Goal: Information Seeking & Learning: Compare options

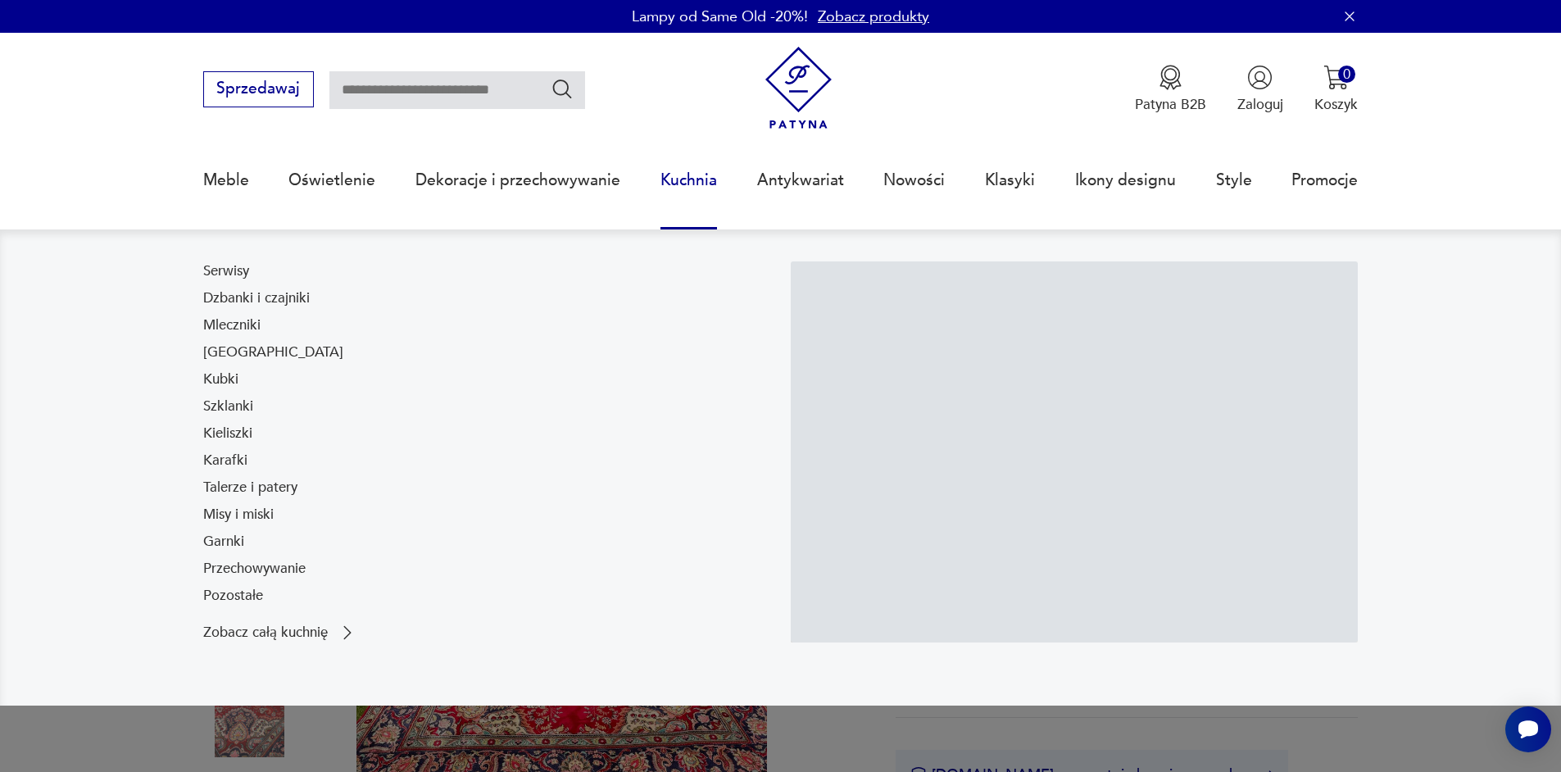
click at [686, 183] on link "Kuchnia" at bounding box center [688, 180] width 57 height 75
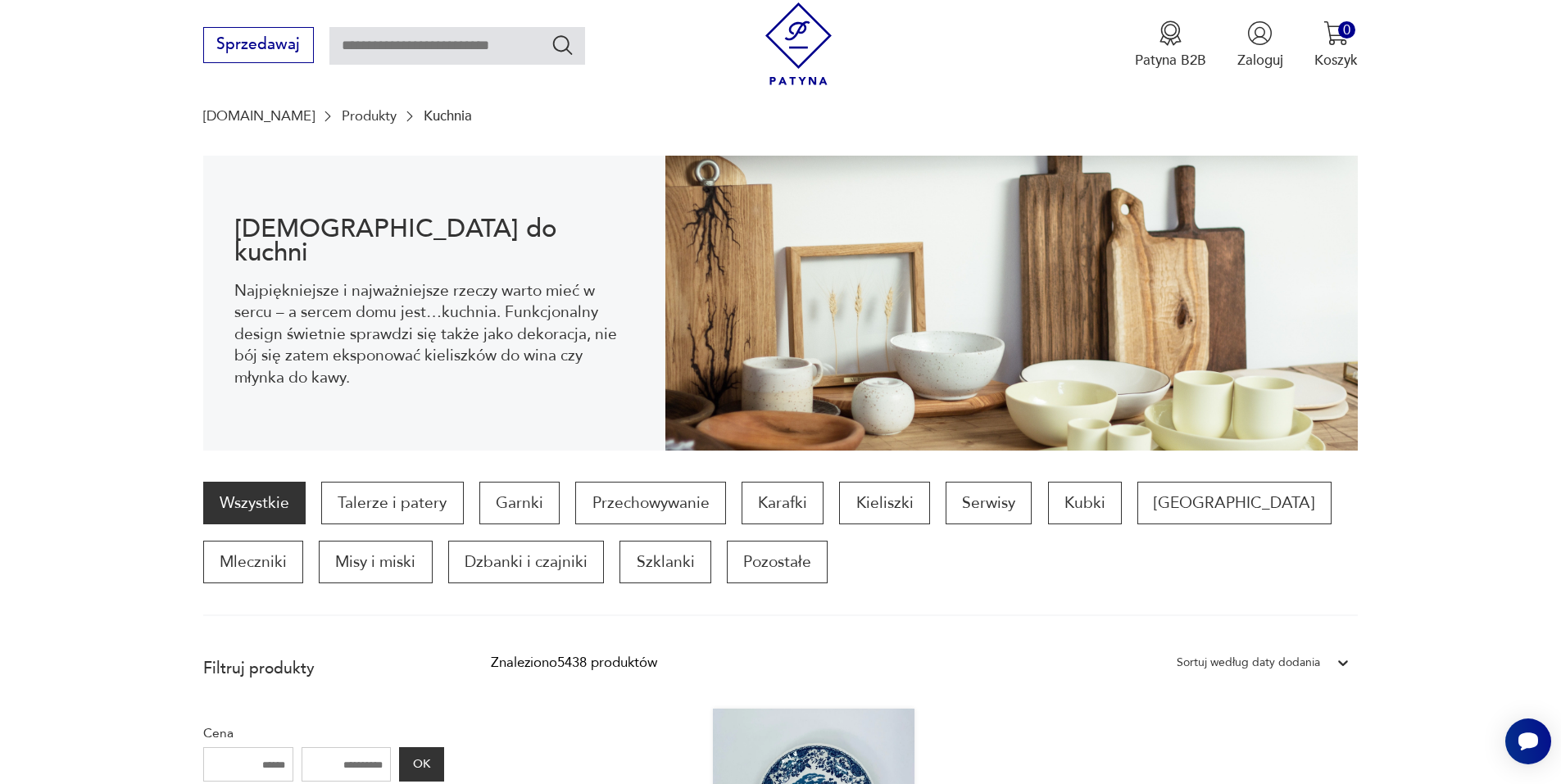
scroll to position [299, 0]
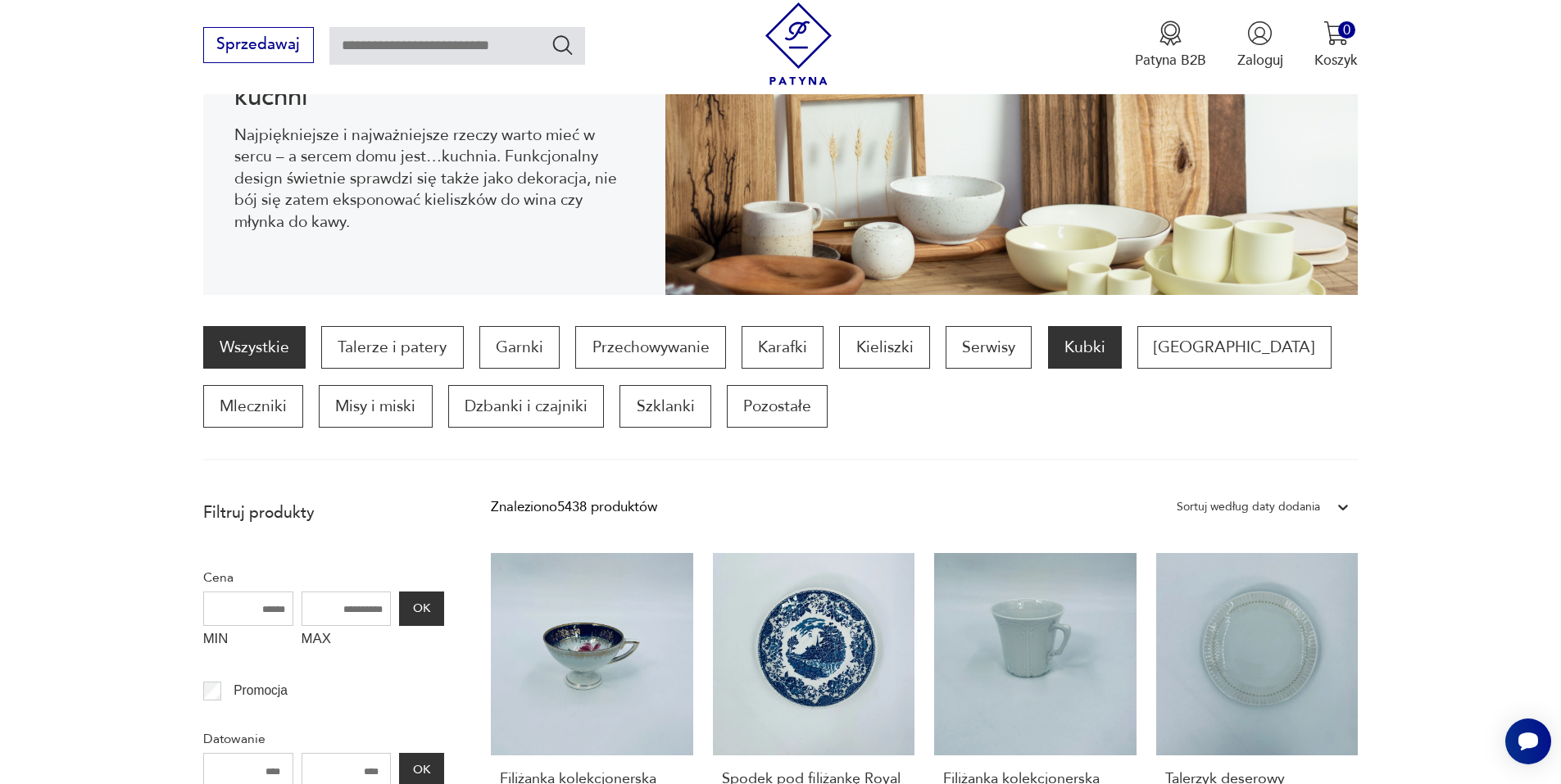
click at [1079, 350] on p "Kubki" at bounding box center [1085, 347] width 74 height 43
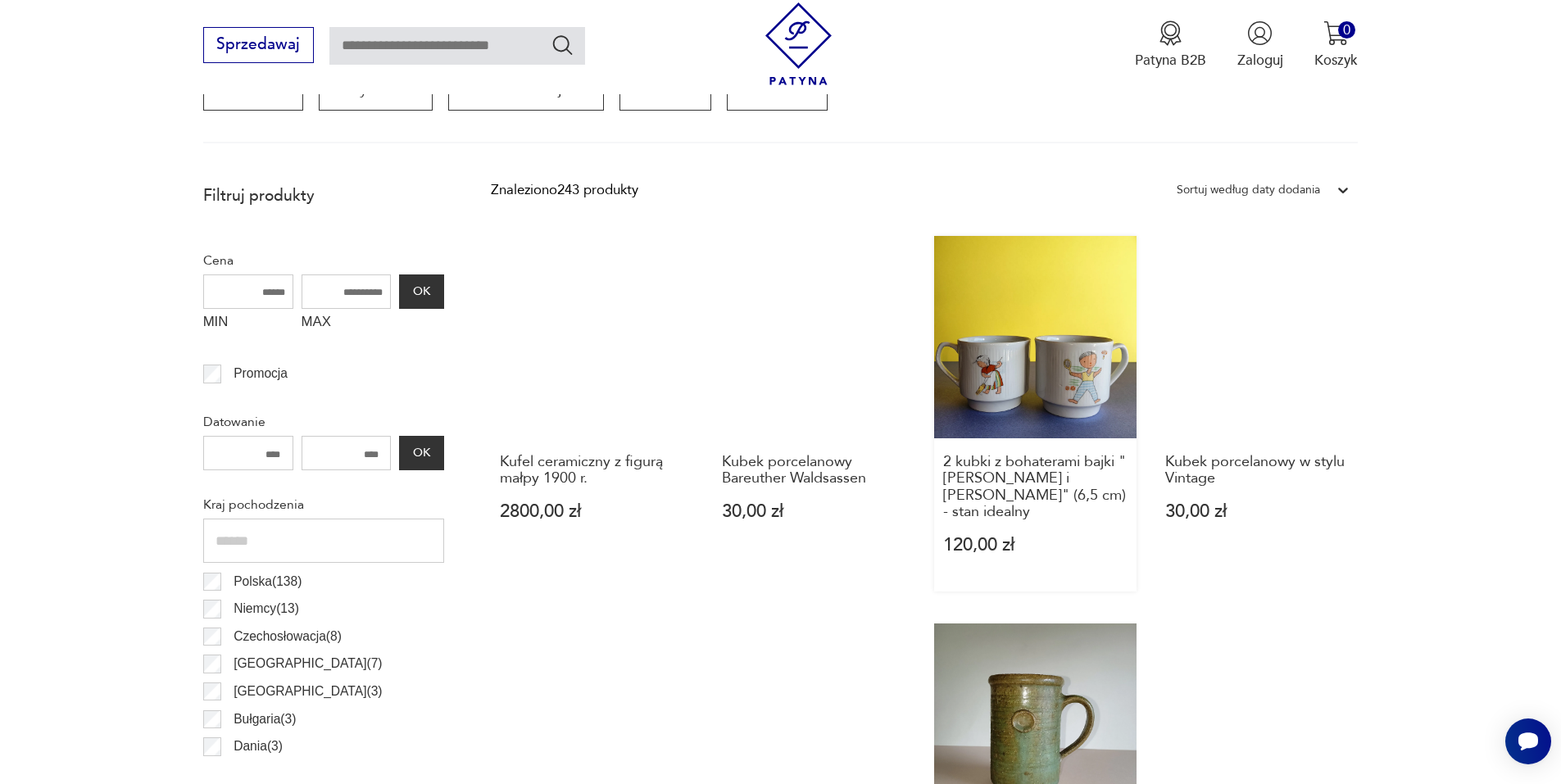
scroll to position [464, 0]
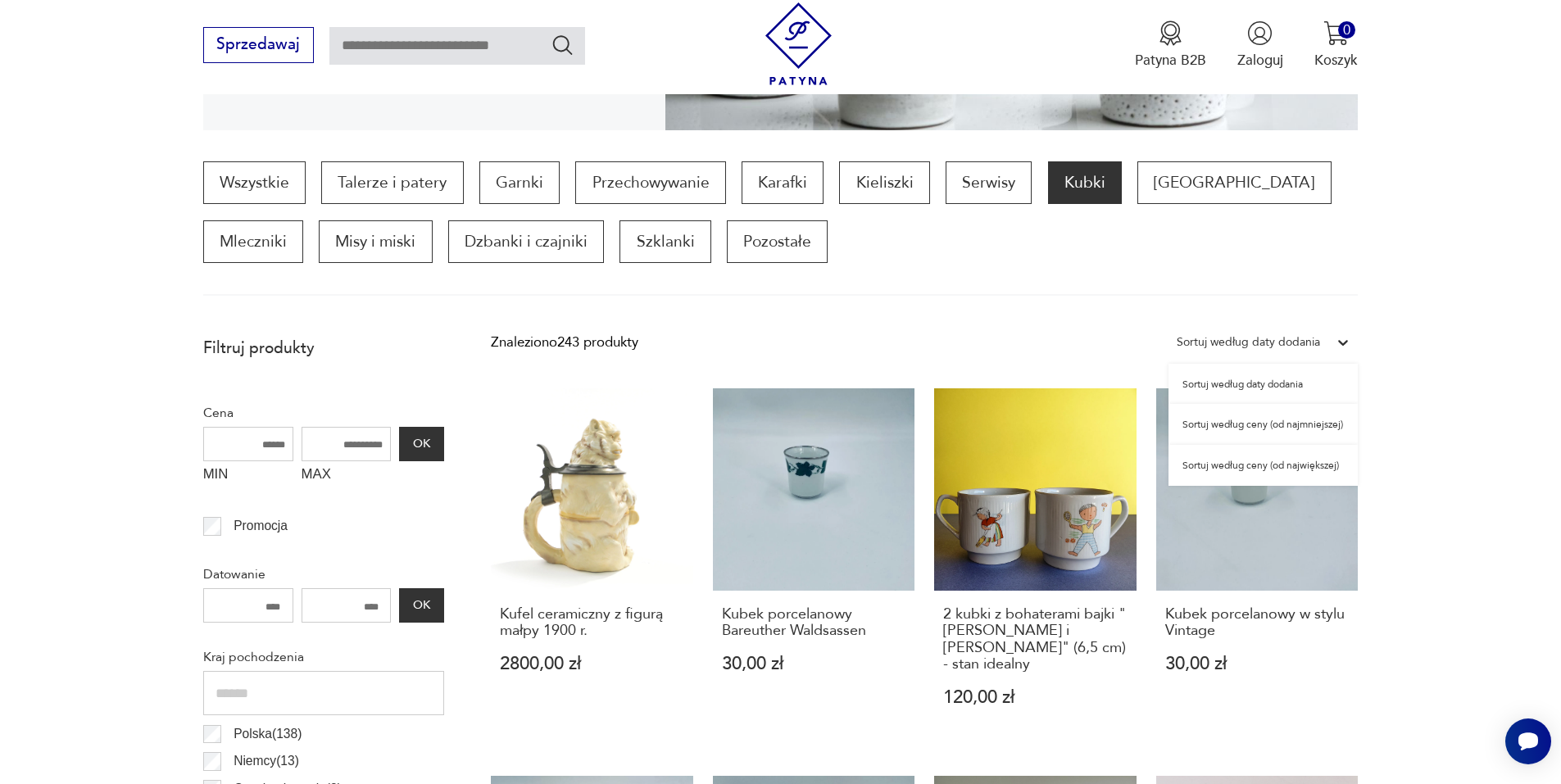
click at [1340, 343] on icon at bounding box center [1343, 342] width 16 height 16
click at [1253, 423] on div "Sortuj według ceny (od najmniejszej)" at bounding box center [1262, 424] width 189 height 41
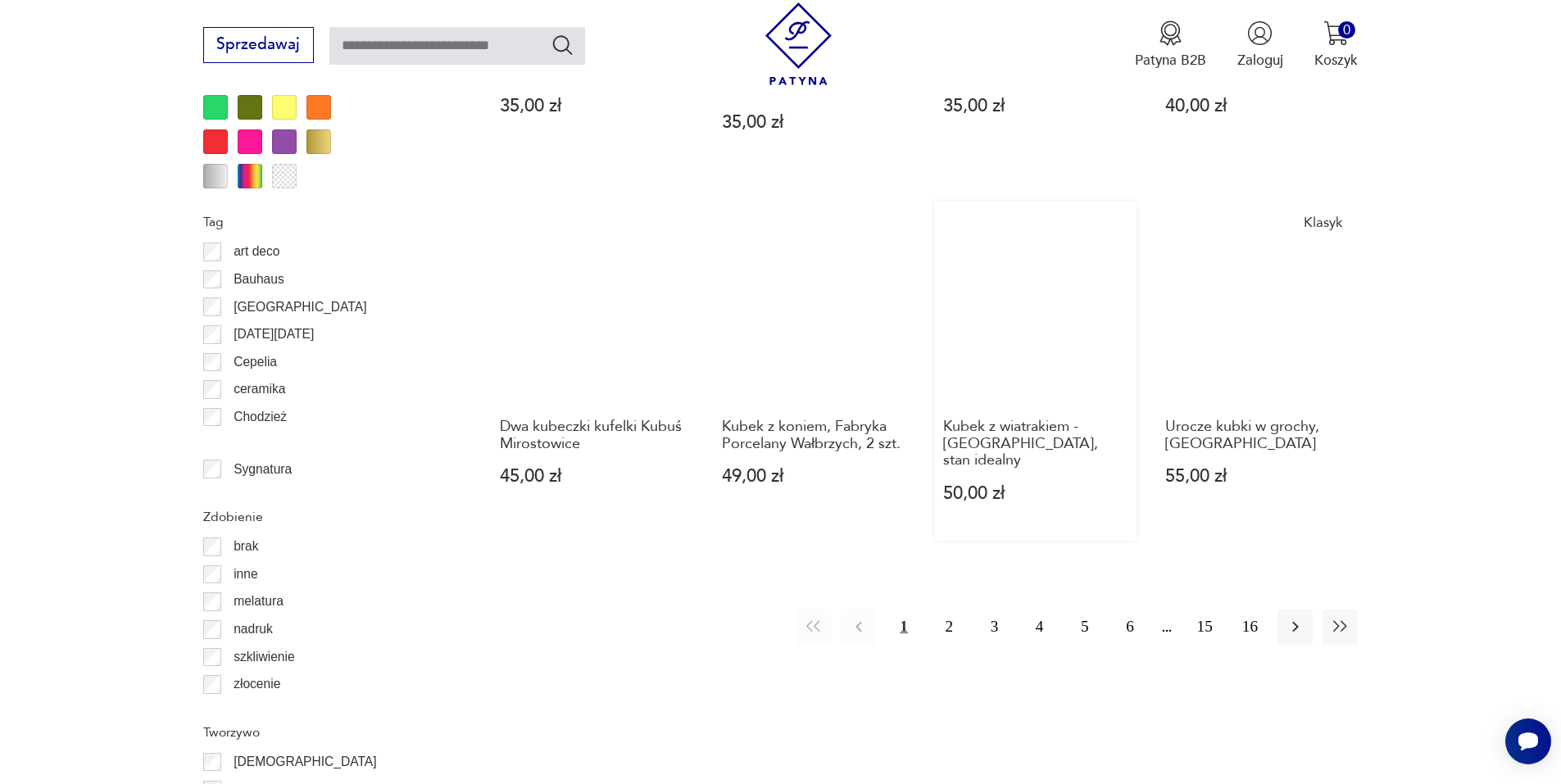
scroll to position [1939, 0]
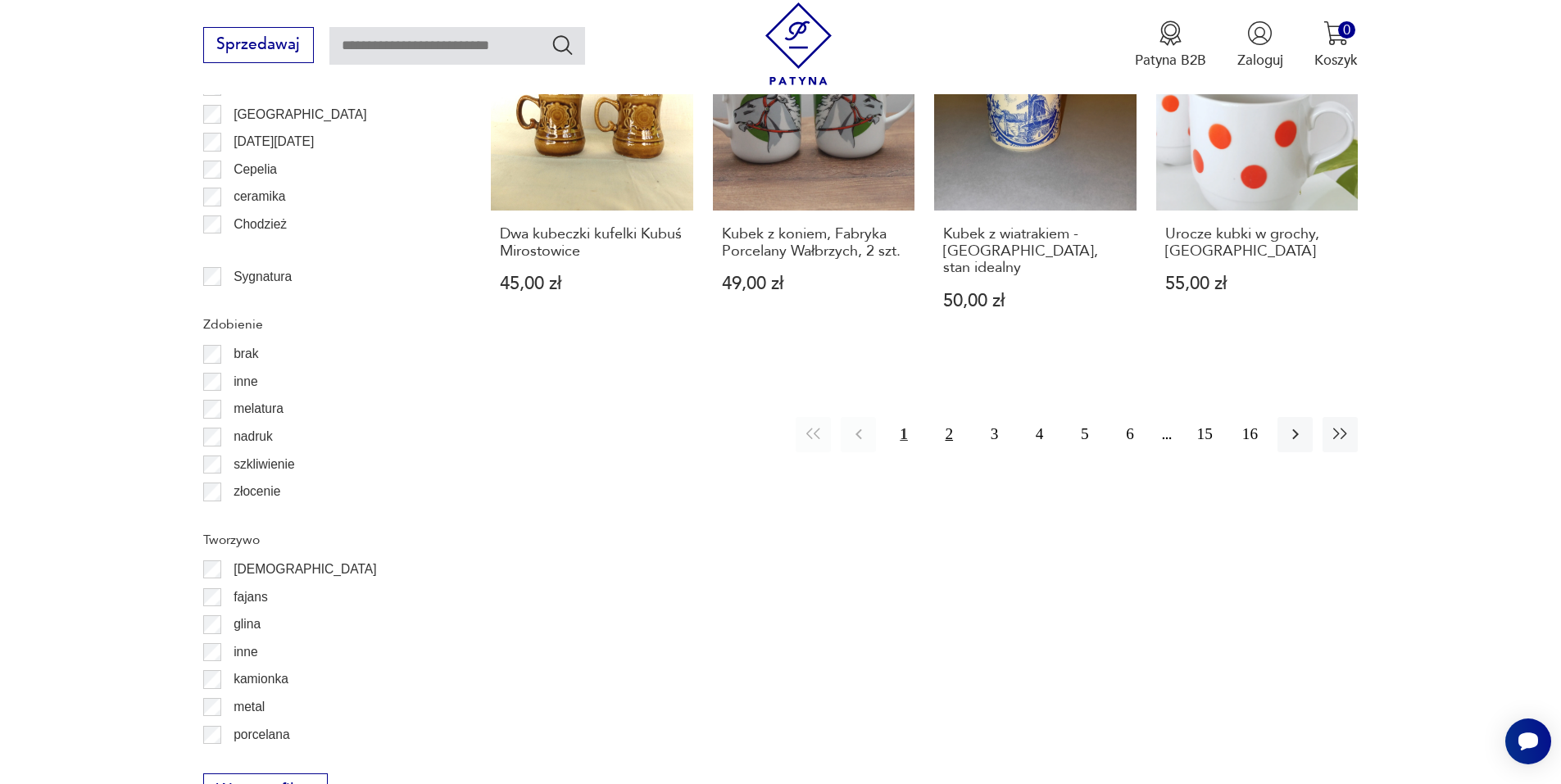
click at [946, 417] on button "2" at bounding box center [949, 434] width 35 height 35
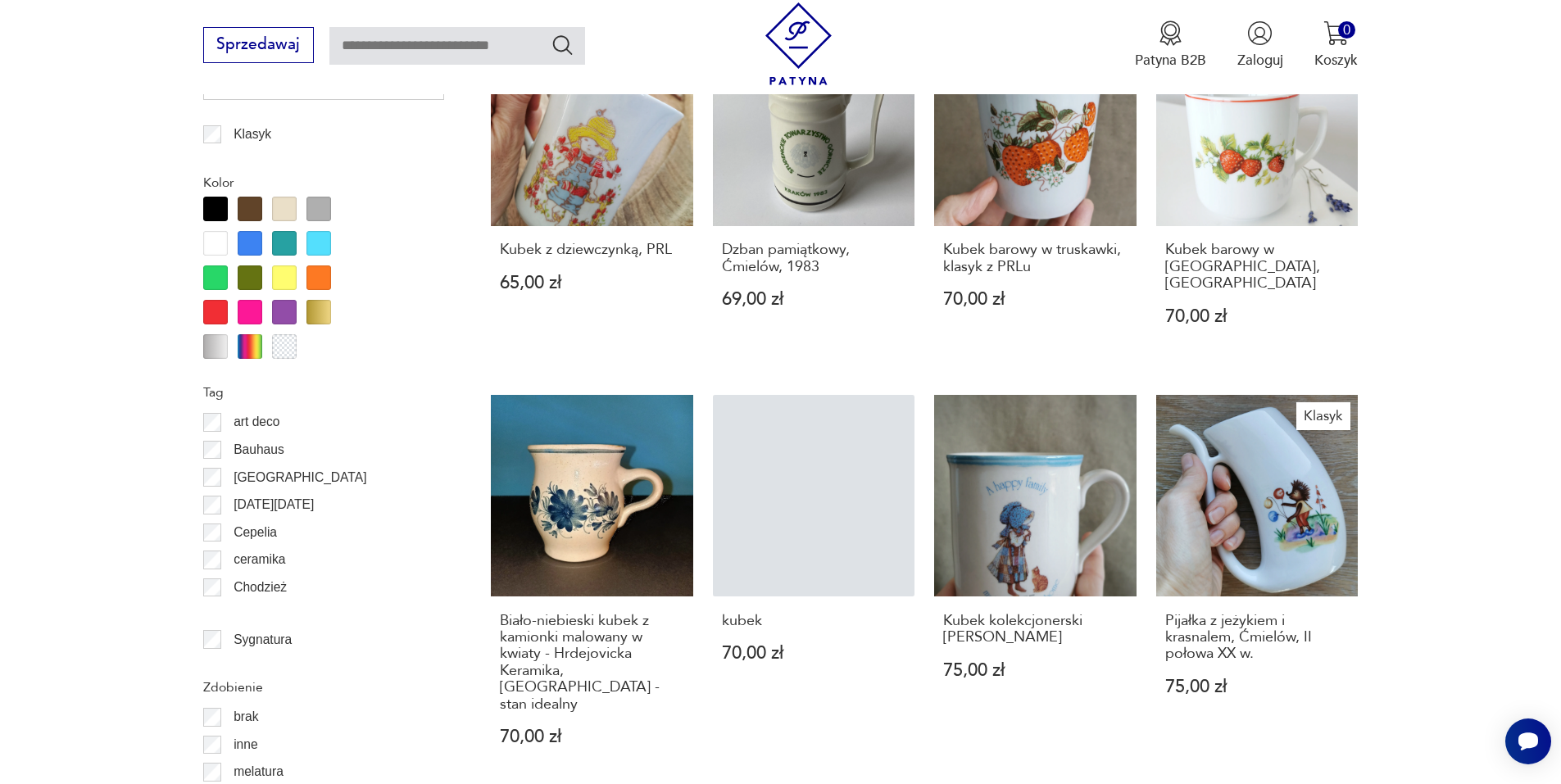
scroll to position [1775, 0]
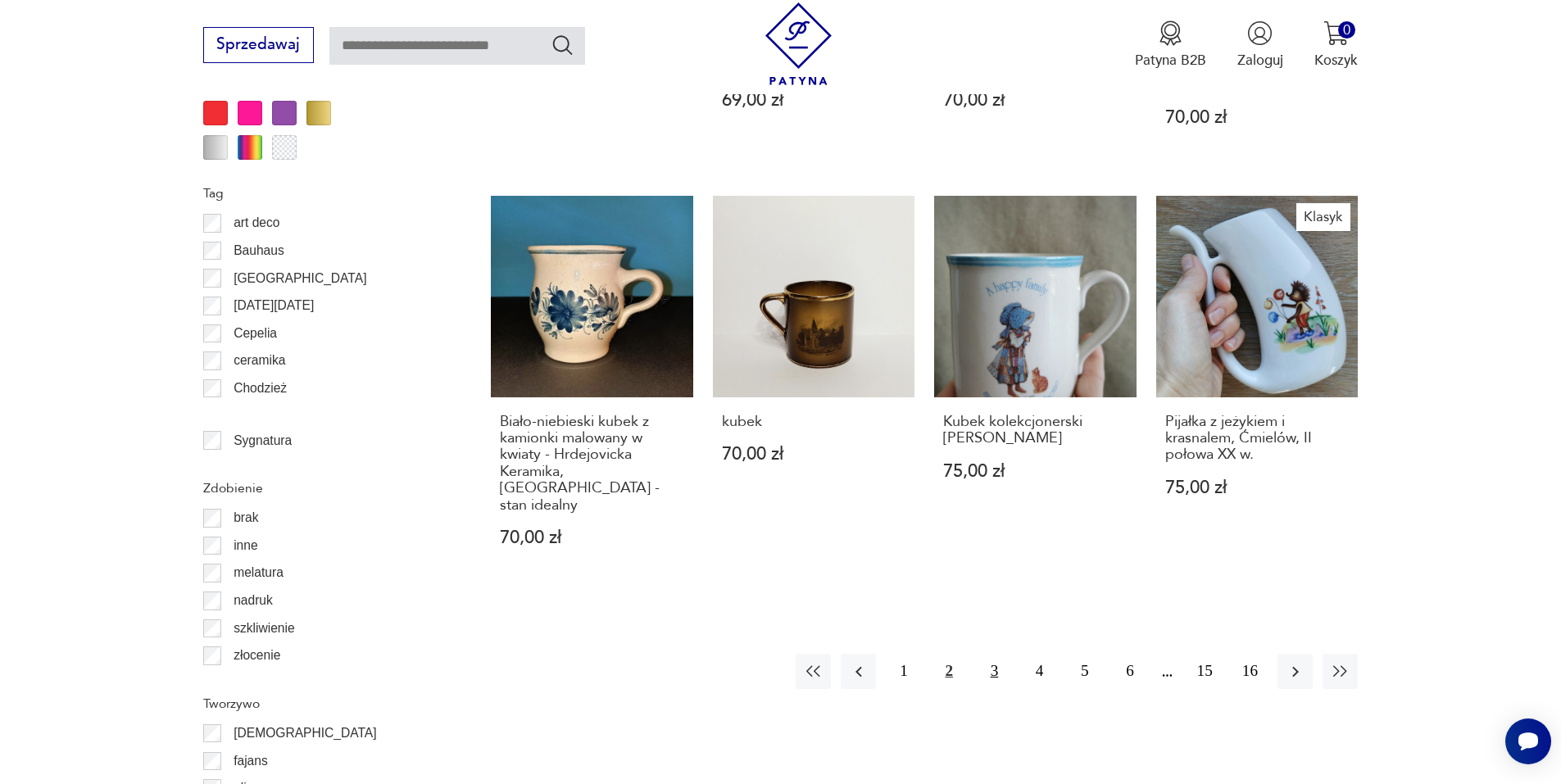
click at [991, 654] on button "3" at bounding box center [994, 671] width 35 height 35
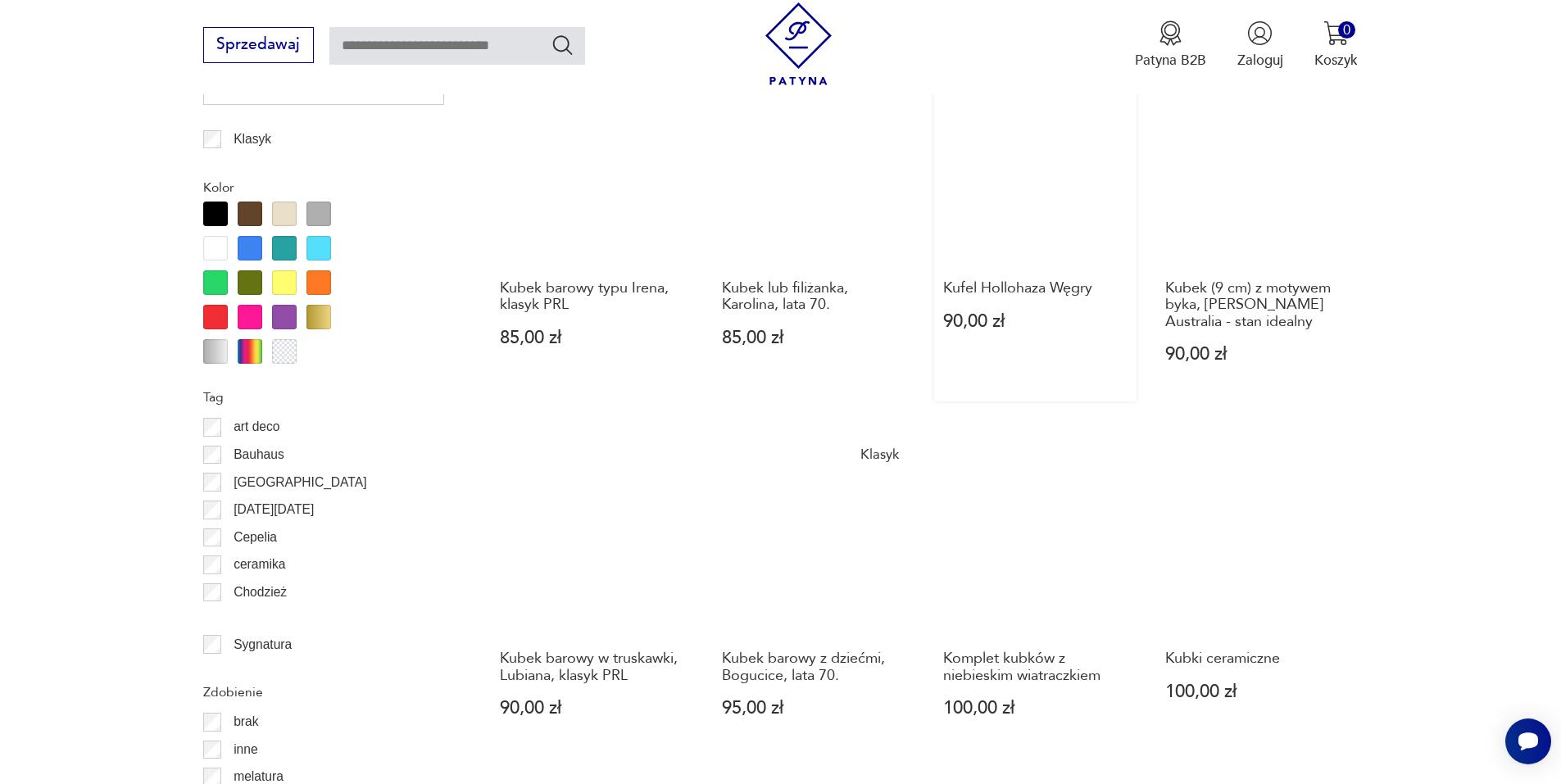
scroll to position [1693, 0]
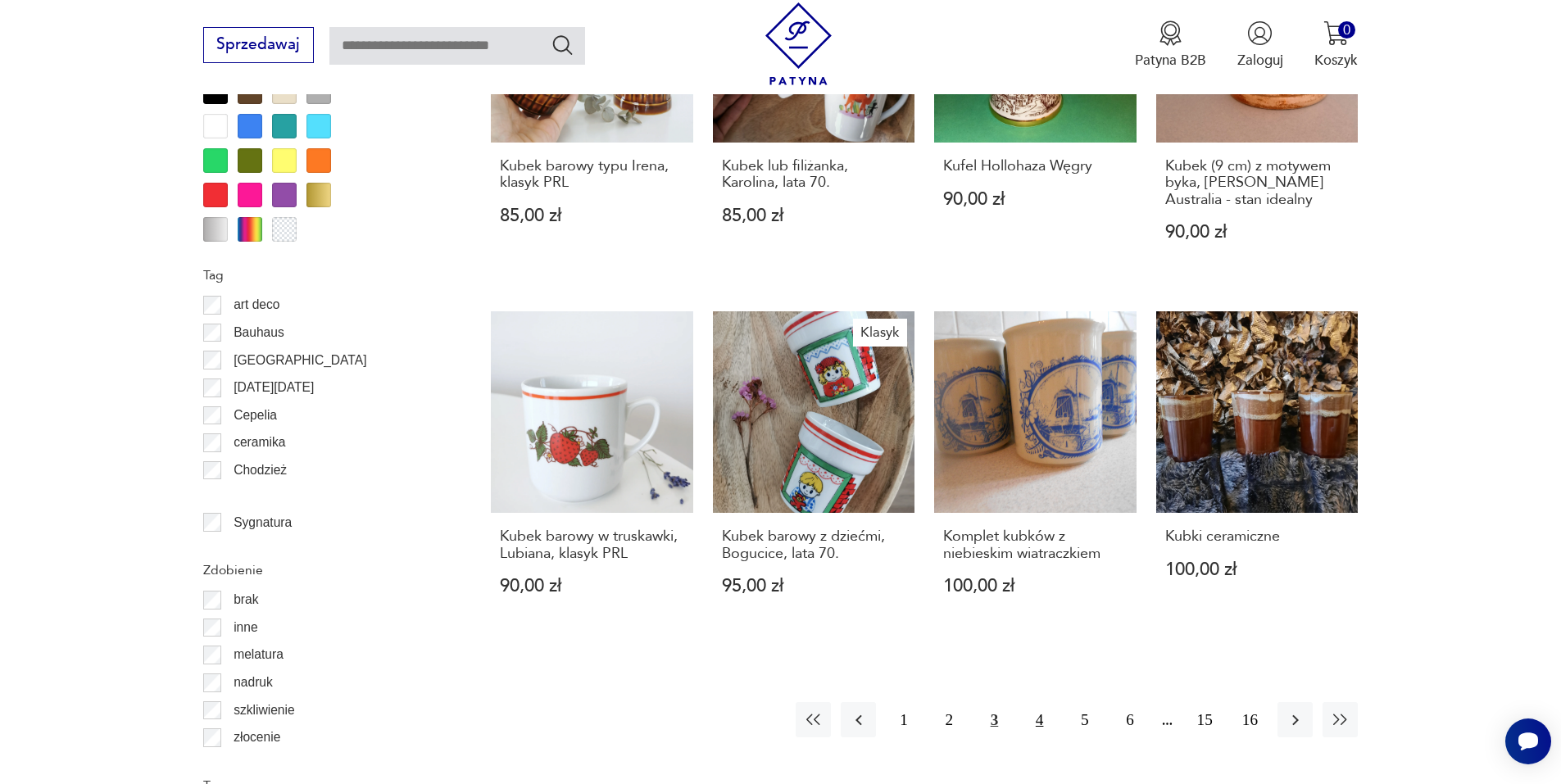
click at [1036, 717] on button "4" at bounding box center [1039, 719] width 35 height 35
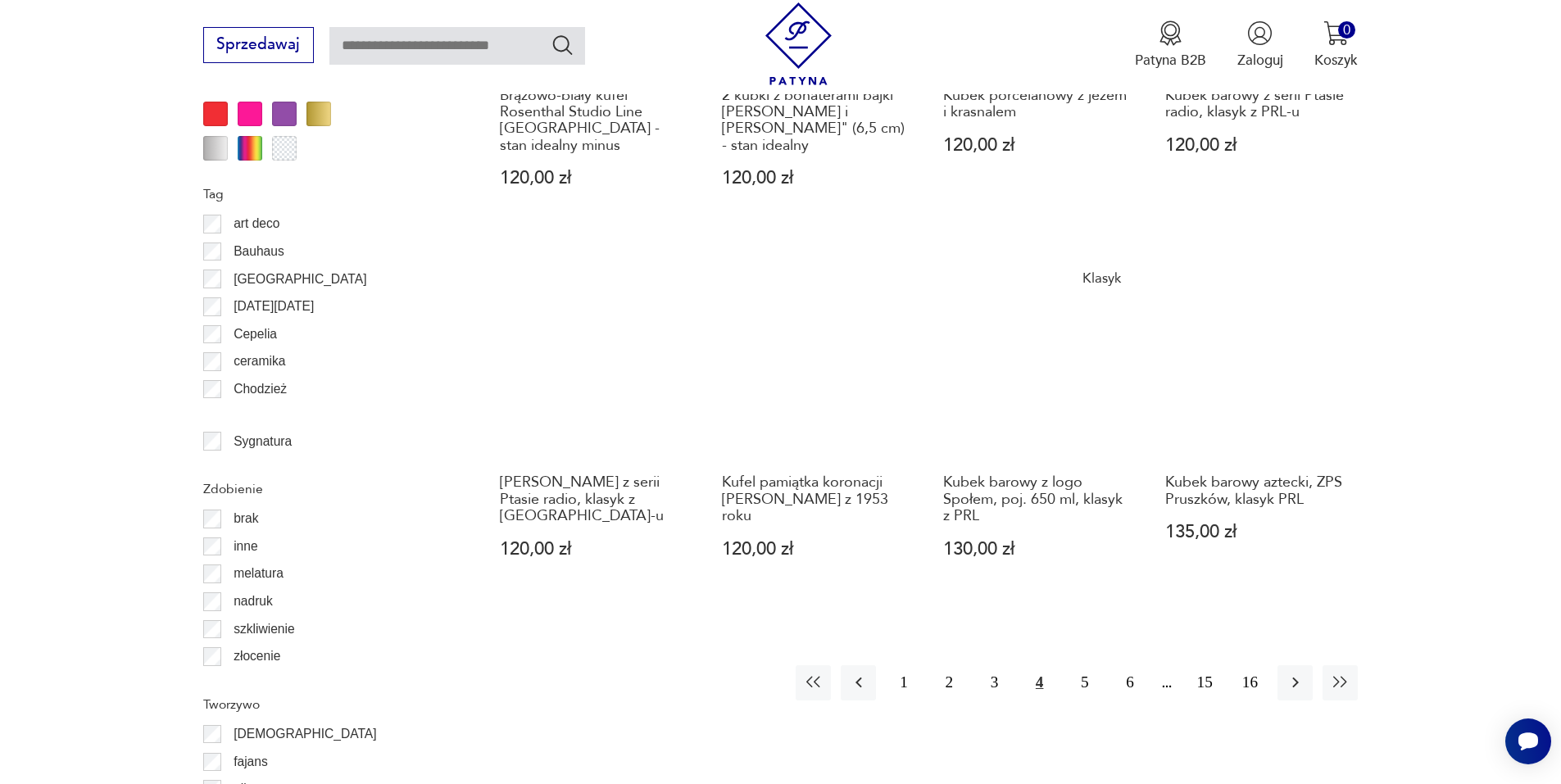
scroll to position [1775, 0]
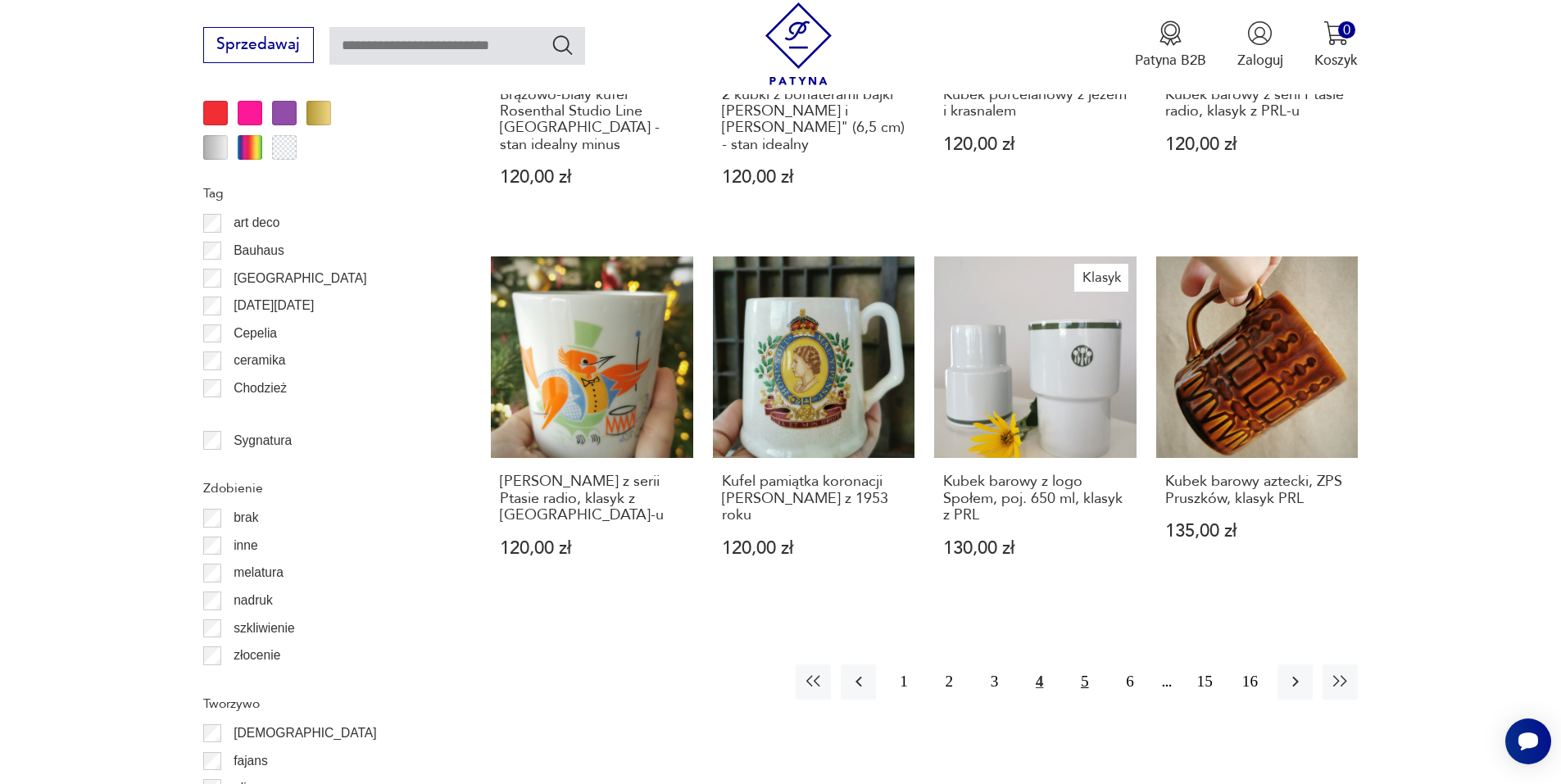
click at [1084, 664] on button "5" at bounding box center [1084, 681] width 35 height 35
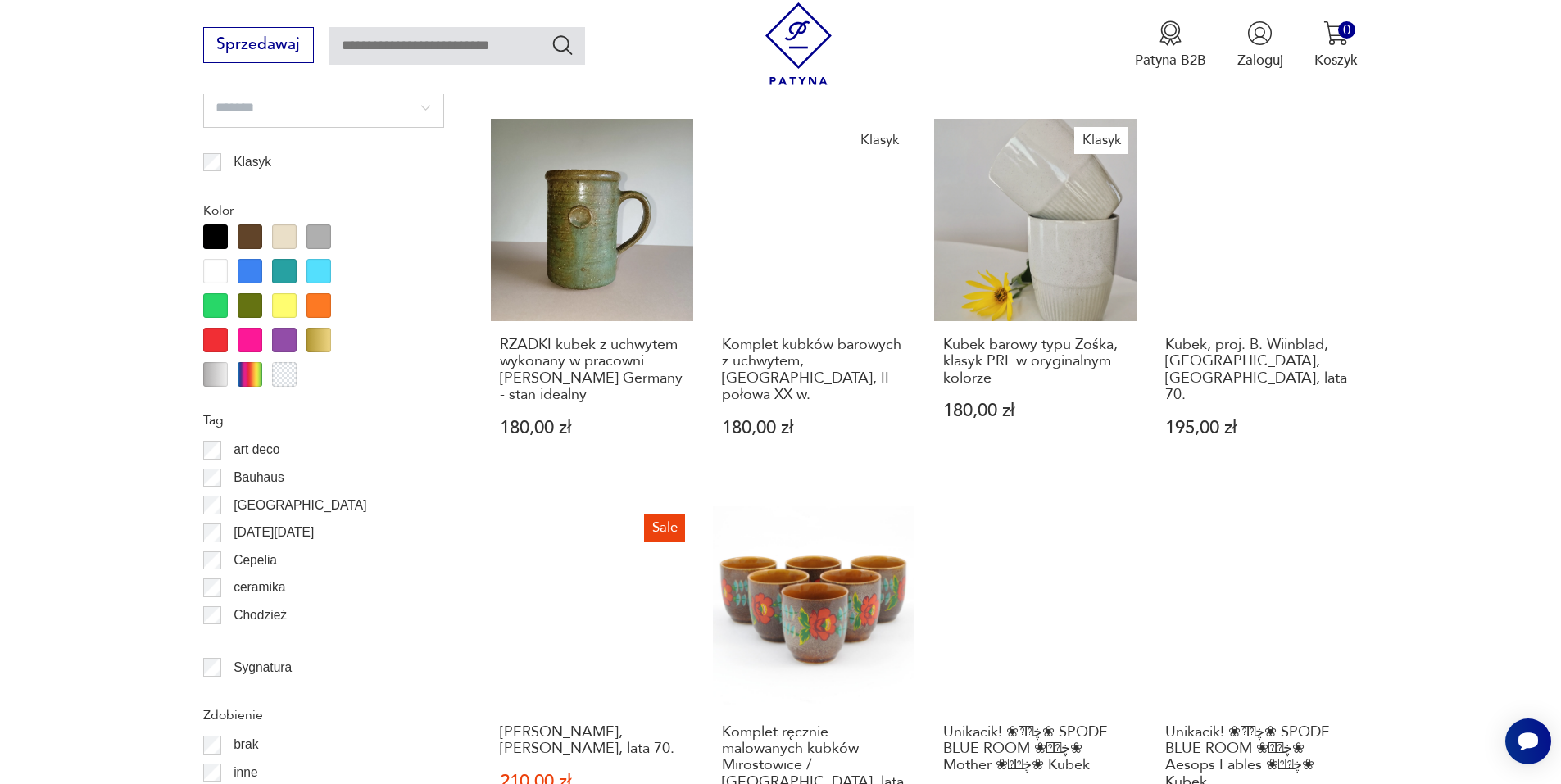
scroll to position [1775, 0]
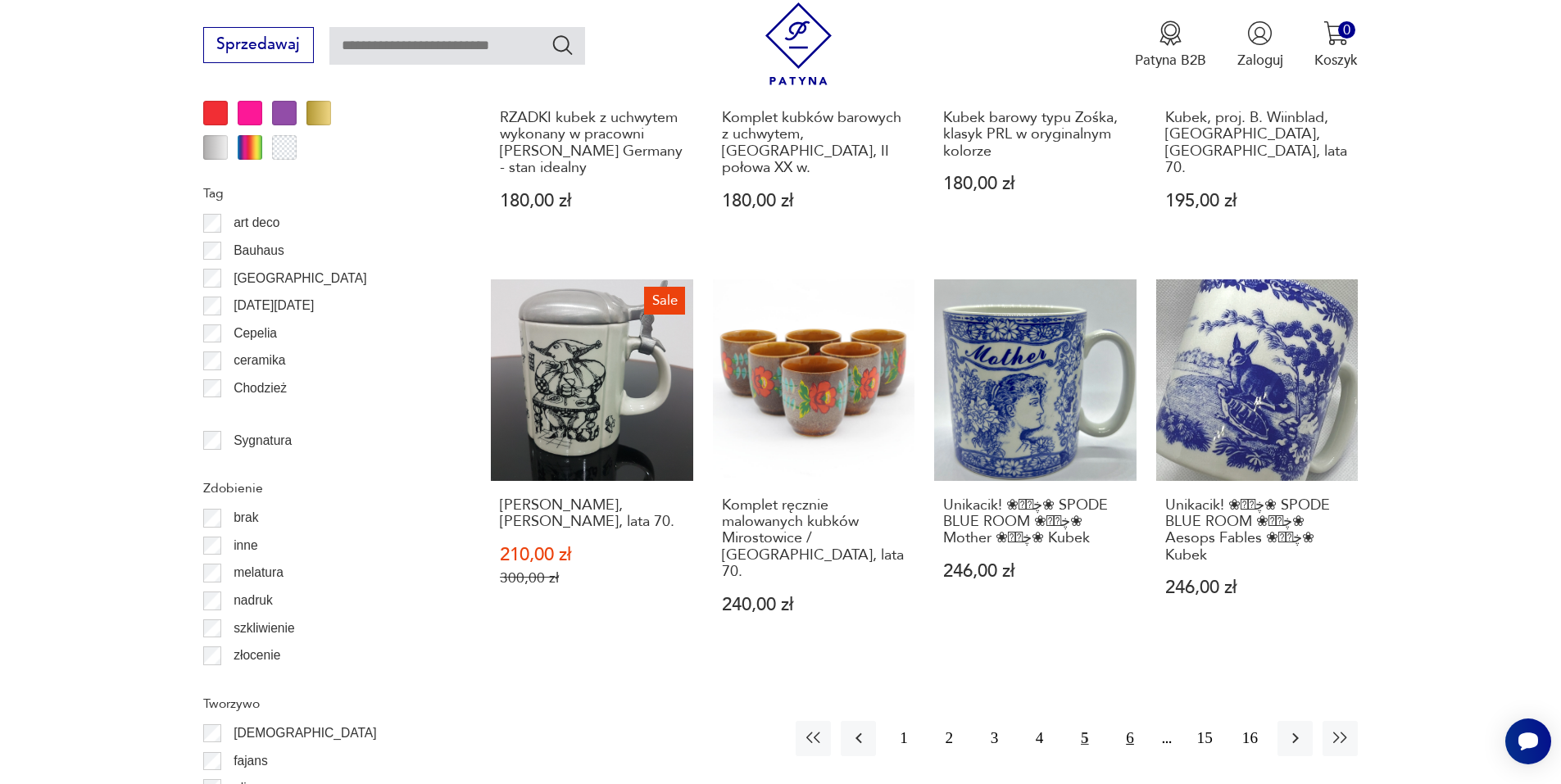
click at [1131, 721] on button "6" at bounding box center [1129, 738] width 35 height 35
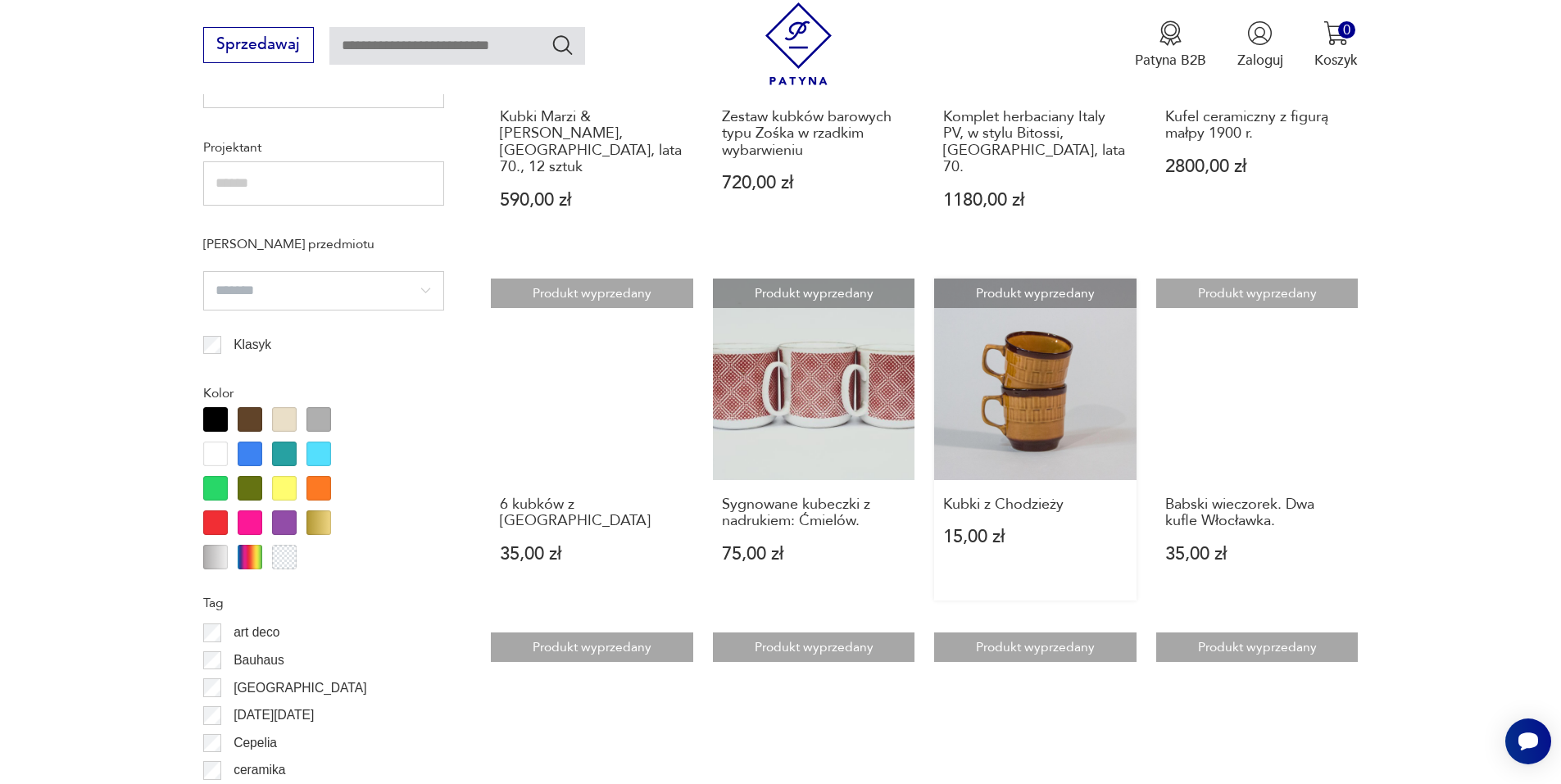
scroll to position [1775, 0]
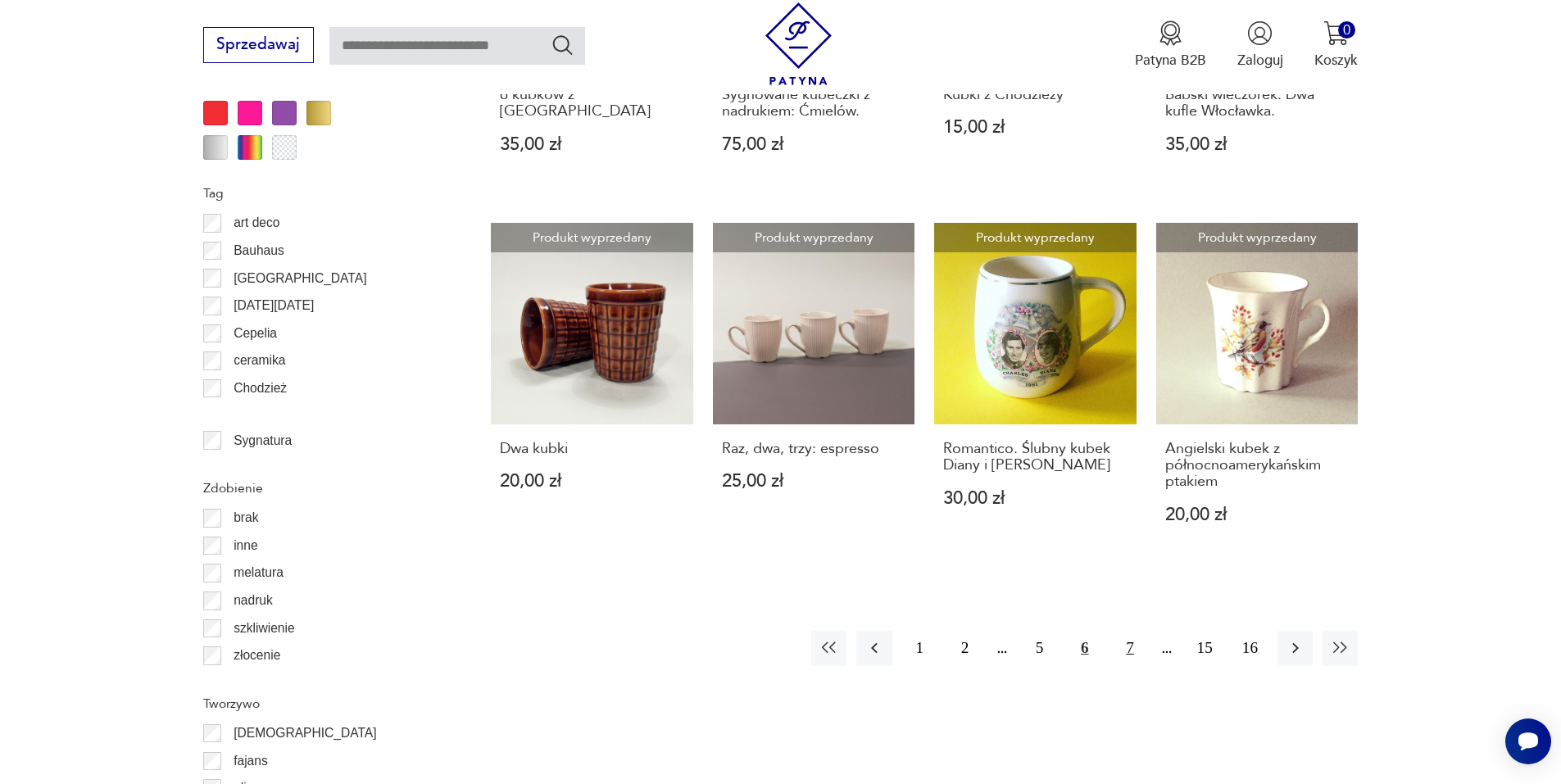
click at [1131, 632] on button "7" at bounding box center [1129, 648] width 35 height 35
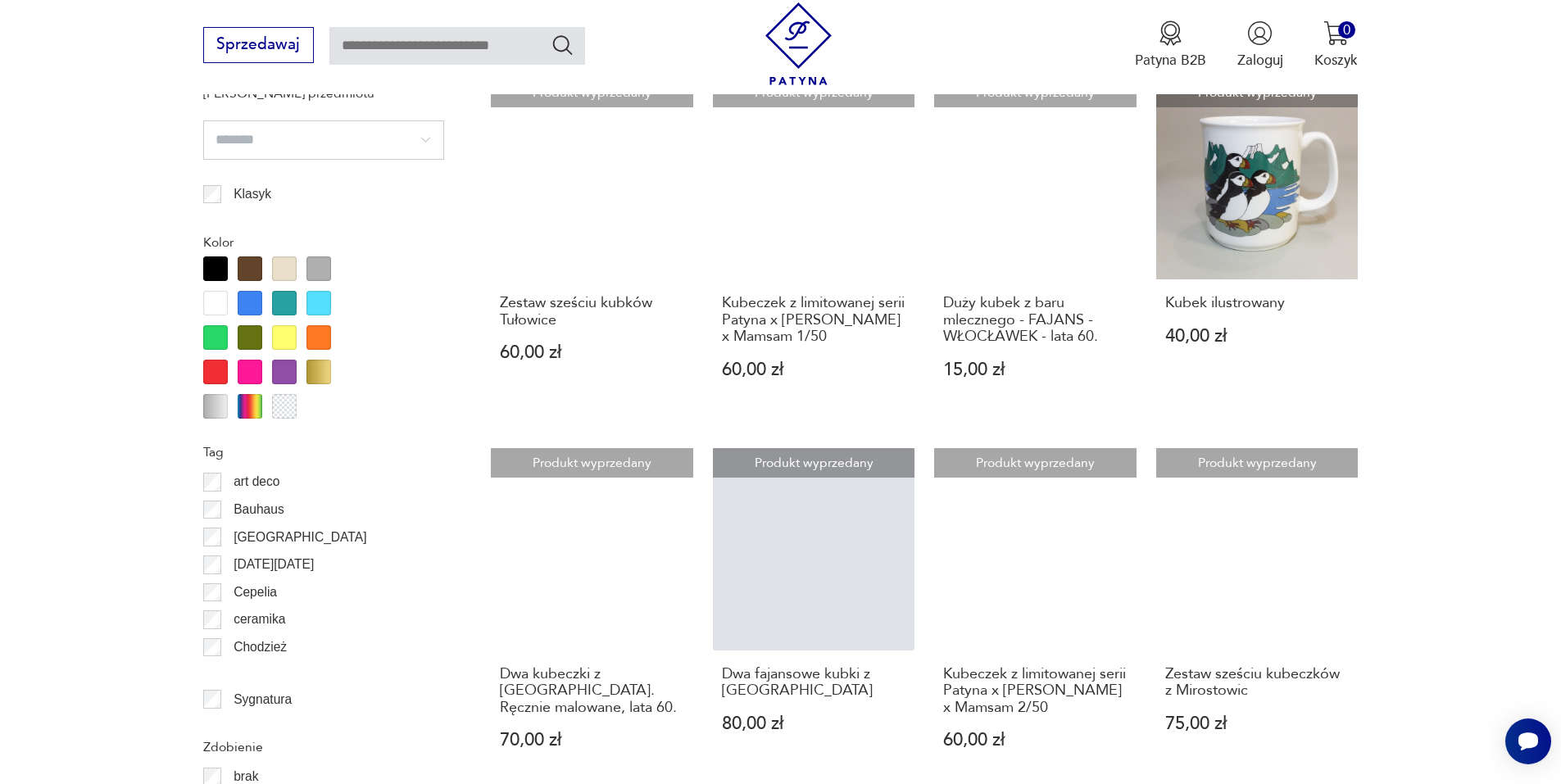
scroll to position [1529, 0]
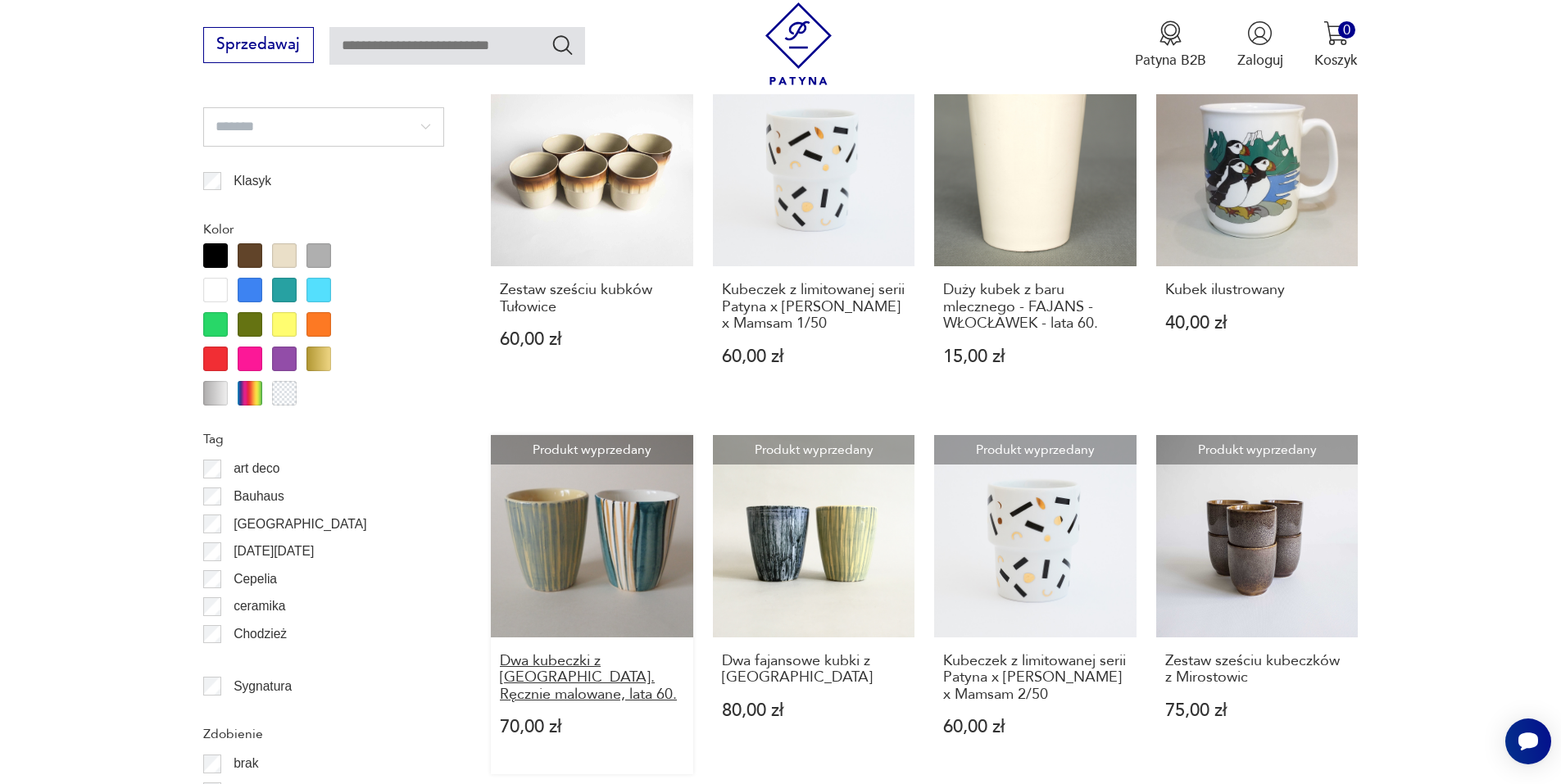
click at [597, 662] on h3 "Dwa kubeczki z Włocławka. Ręcznie malowane, lata 60." at bounding box center [592, 678] width 184 height 50
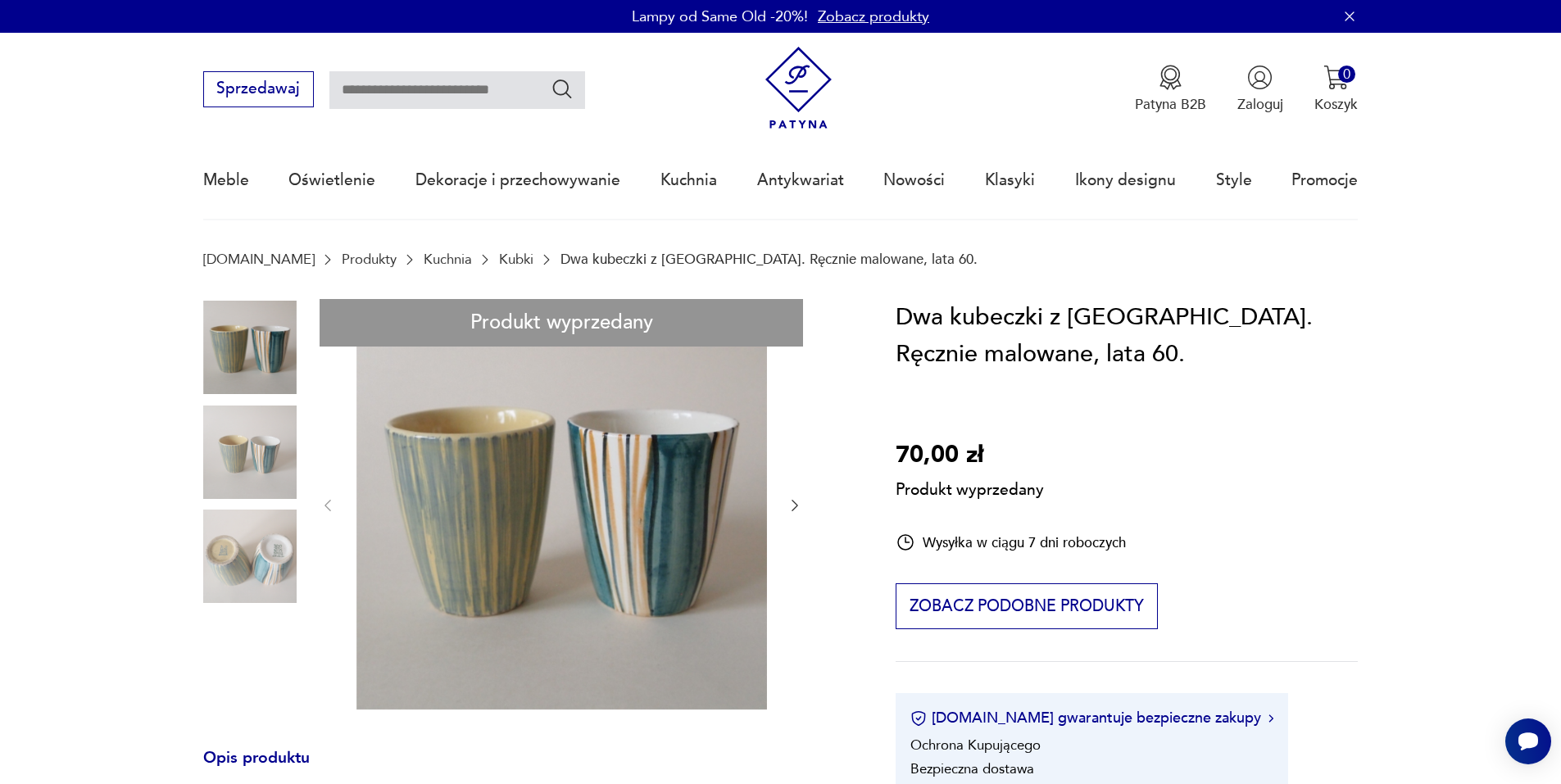
scroll to position [164, 0]
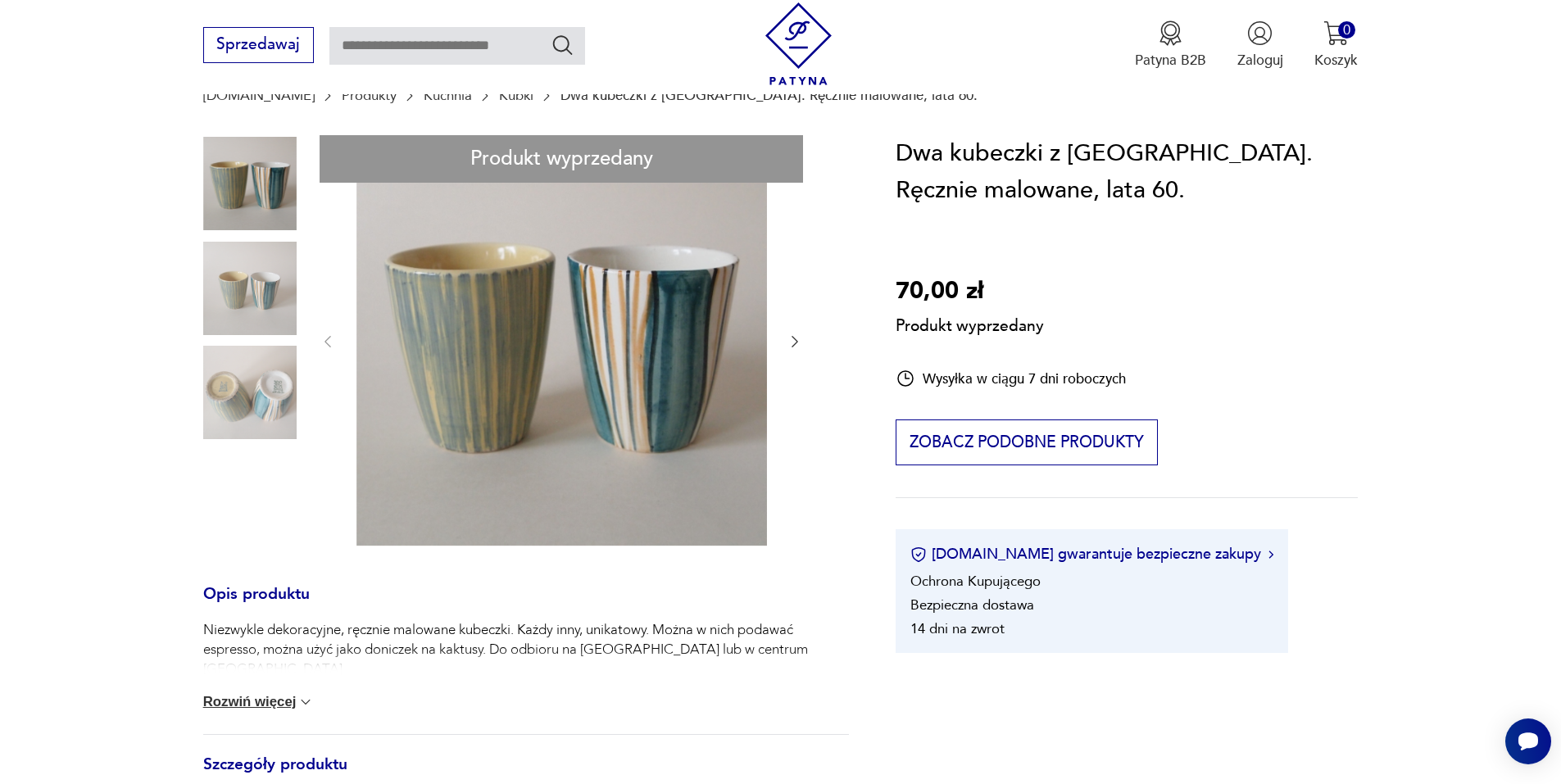
click at [246, 397] on div "Produkt wyprzedany Opis produktu Niezwykle dekoracyjne, ręcznie malowane kubecz…" at bounding box center [526, 637] width 646 height 1004
click at [797, 340] on div "Produkt wyprzedany Opis produktu Niezwykle dekoracyjne, ręcznie malowane kubecz…" at bounding box center [526, 637] width 646 height 1004
click at [793, 342] on div "Produkt wyprzedany Opis produktu Niezwykle dekoracyjne, ręcznie malowane kubecz…" at bounding box center [526, 637] width 646 height 1004
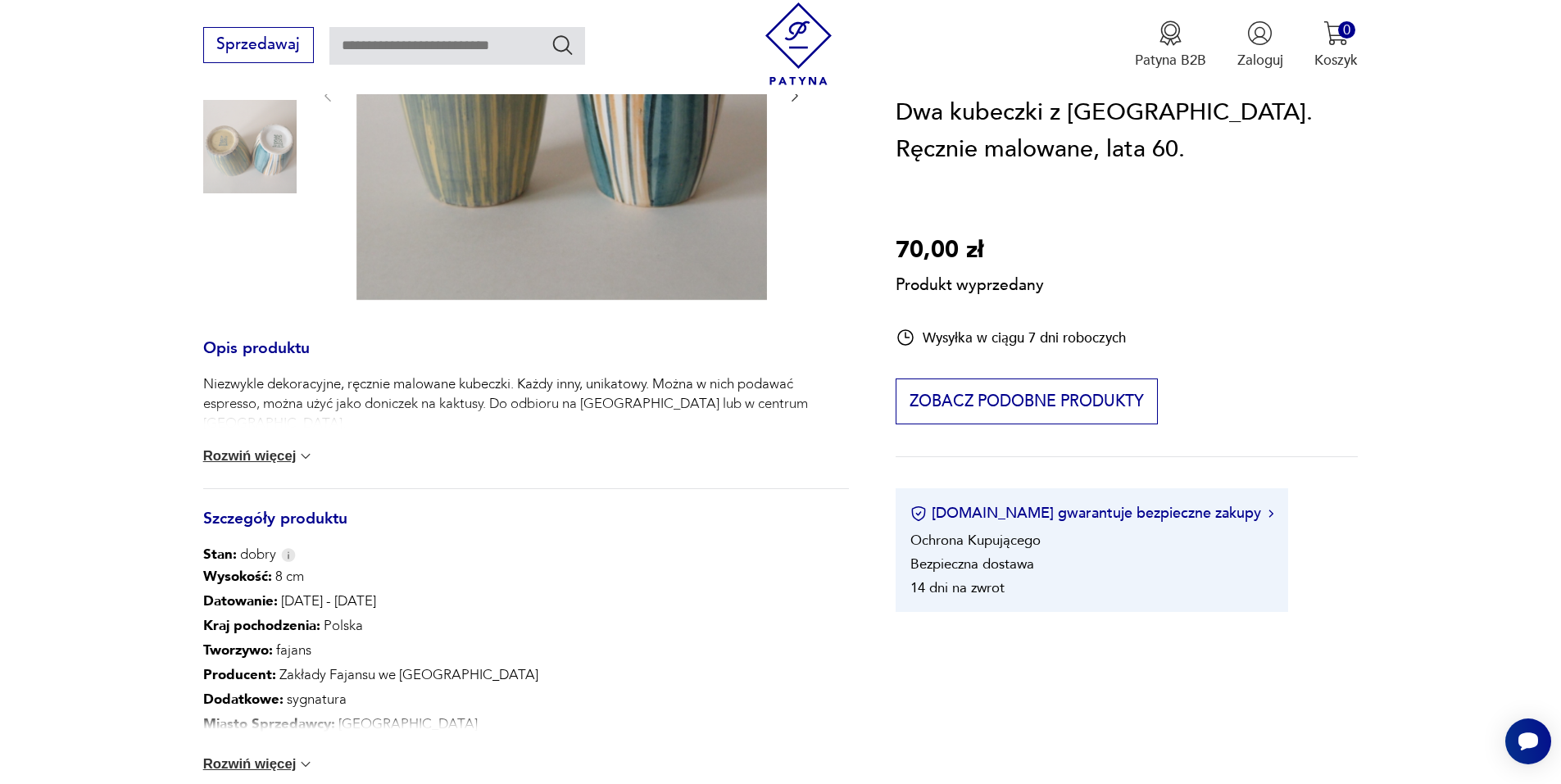
scroll to position [82, 0]
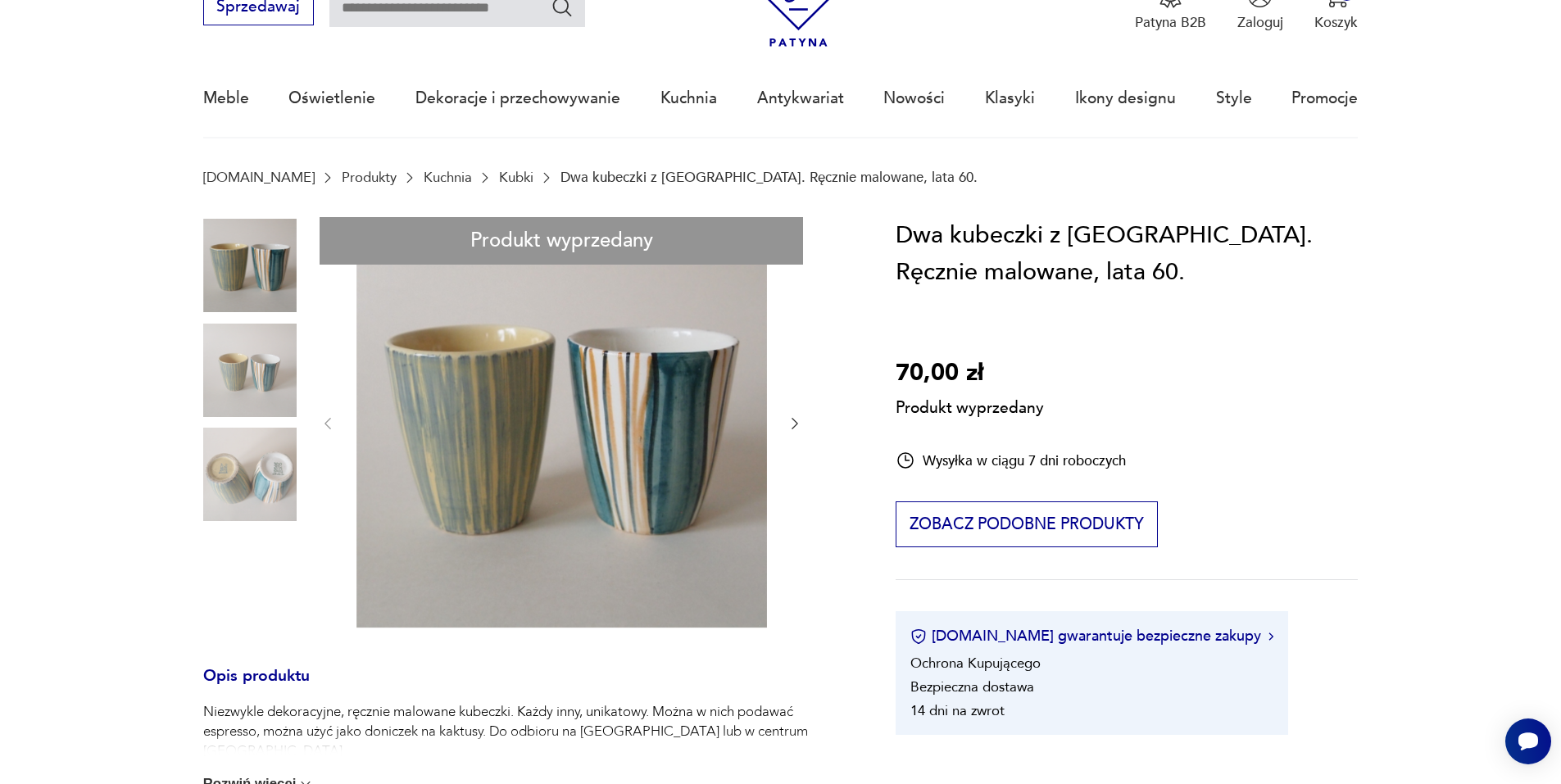
click at [236, 385] on div "Produkt wyprzedany Opis produktu Niezwykle dekoracyjne, ręcznie malowane kubecz…" at bounding box center [526, 719] width 646 height 1004
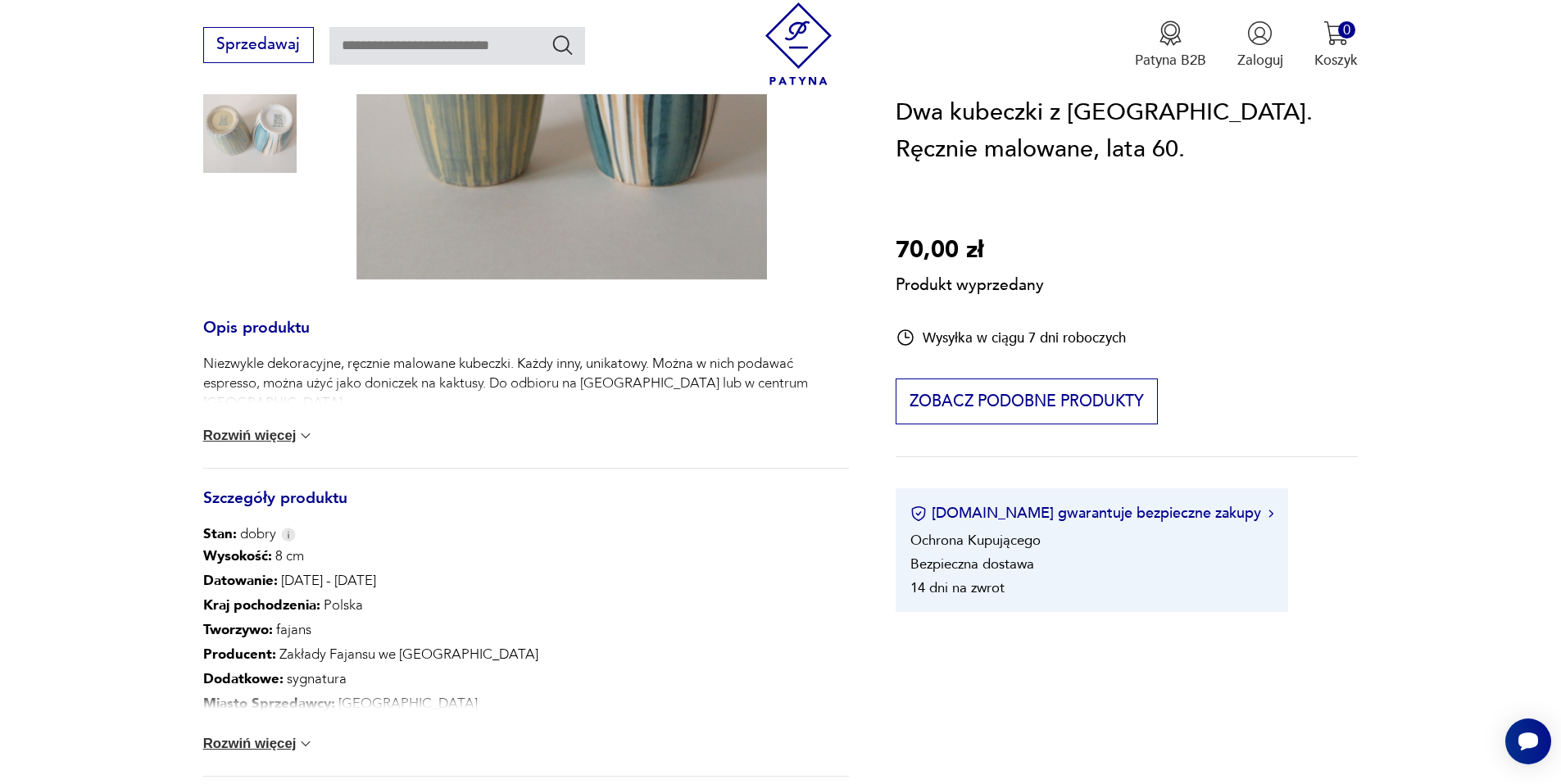
scroll to position [574, 0]
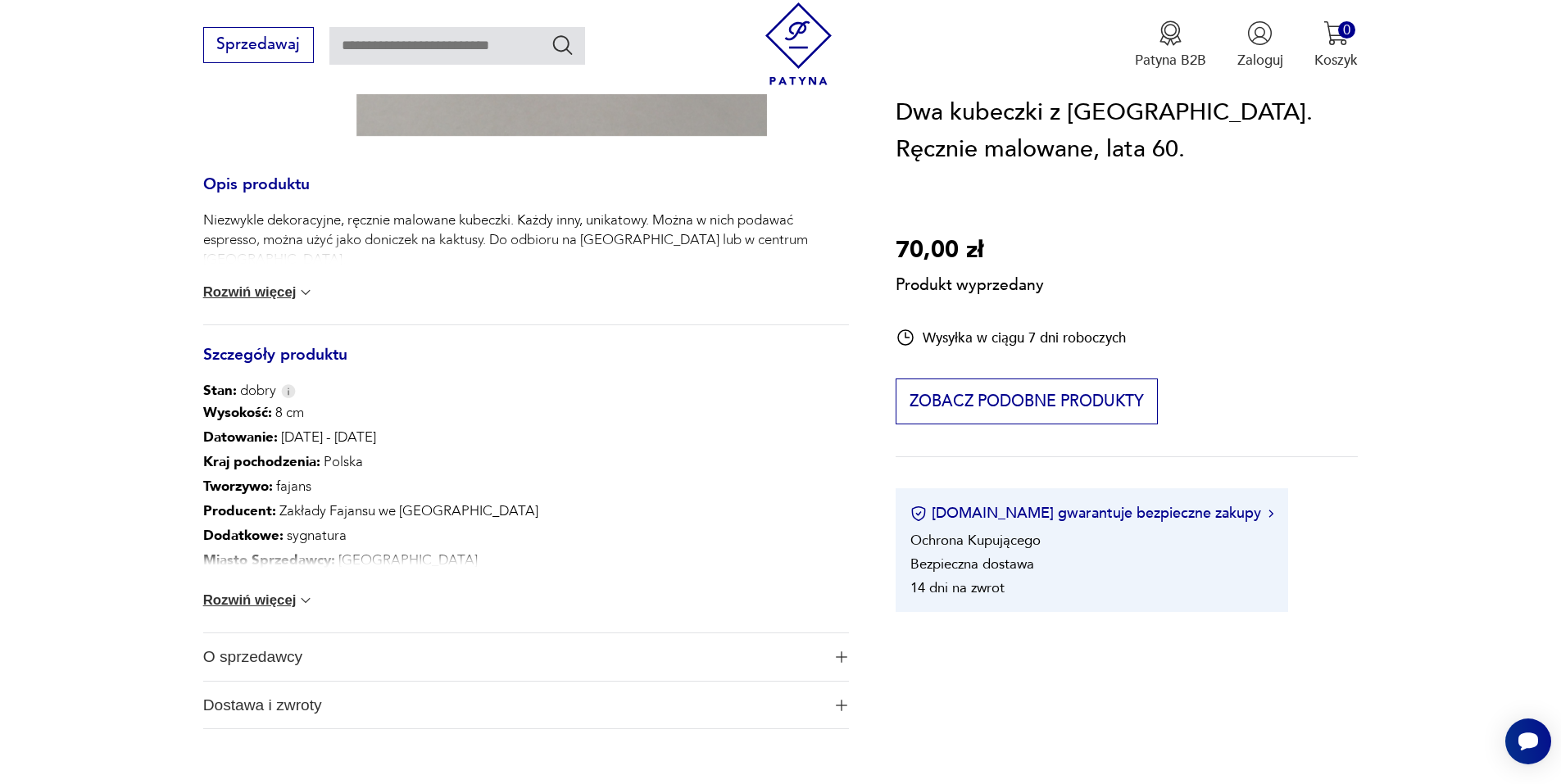
click at [269, 596] on button "Rozwiń więcej" at bounding box center [258, 600] width 111 height 16
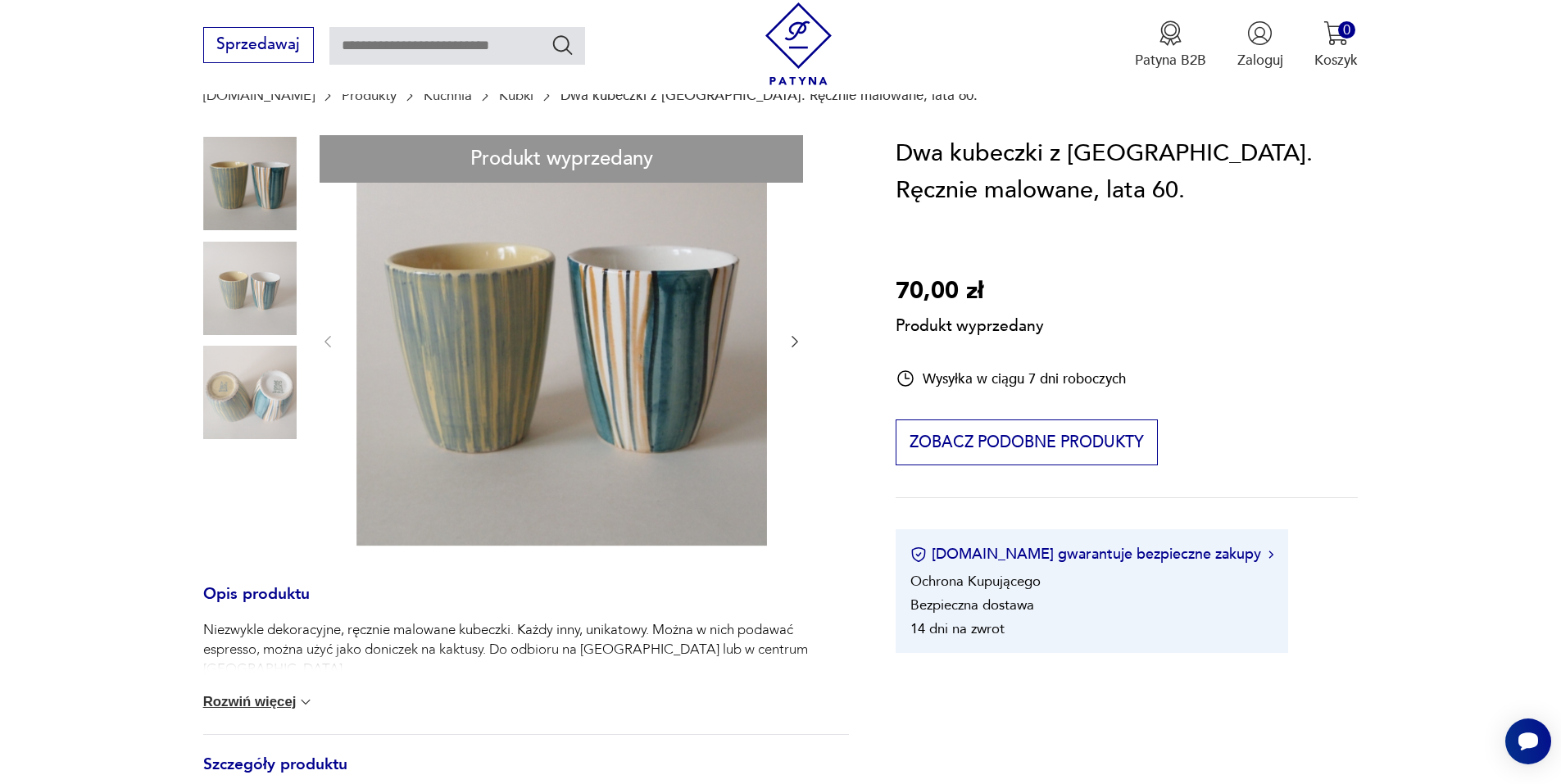
scroll to position [0, 0]
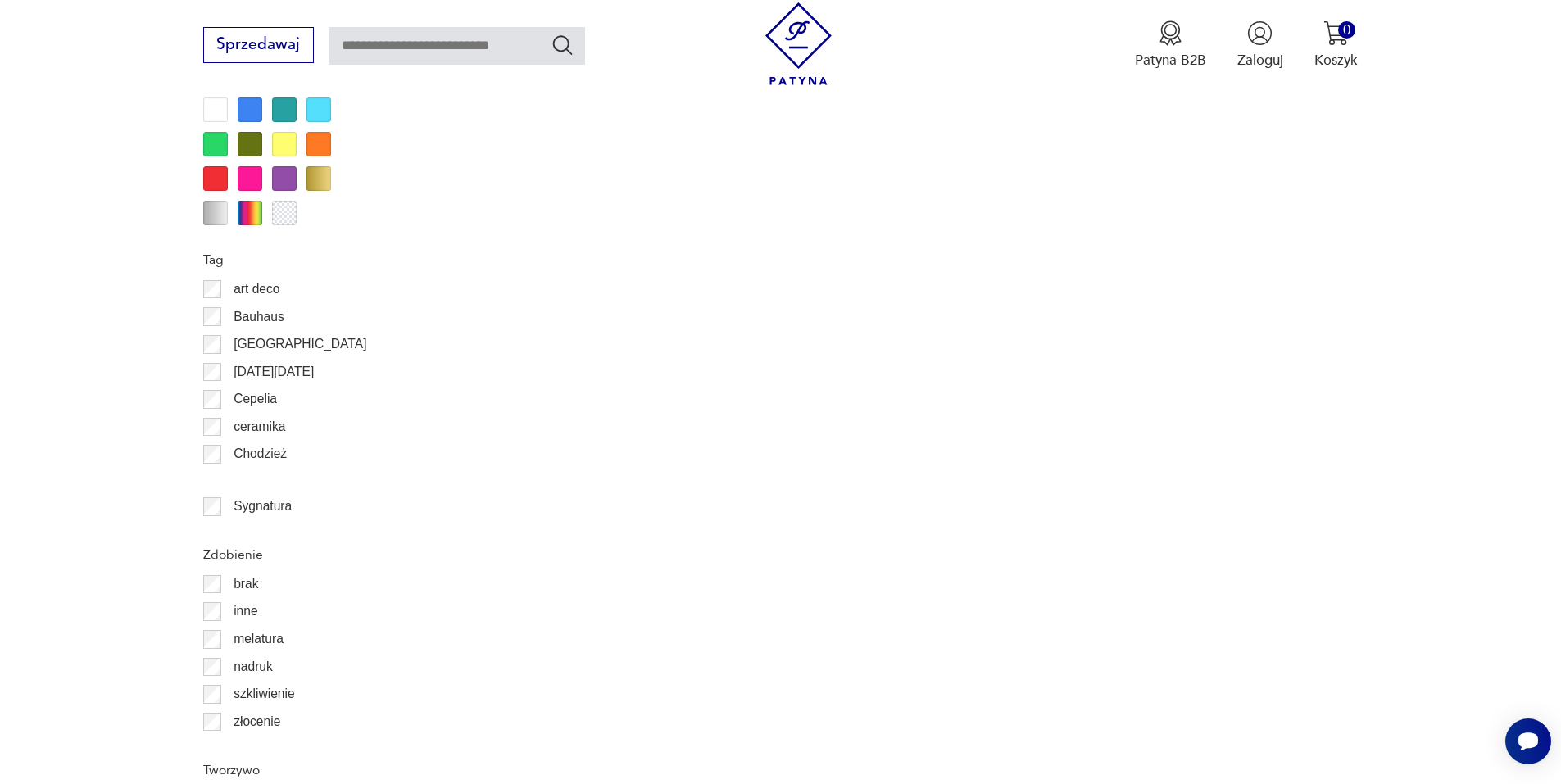
scroll to position [1709, 0]
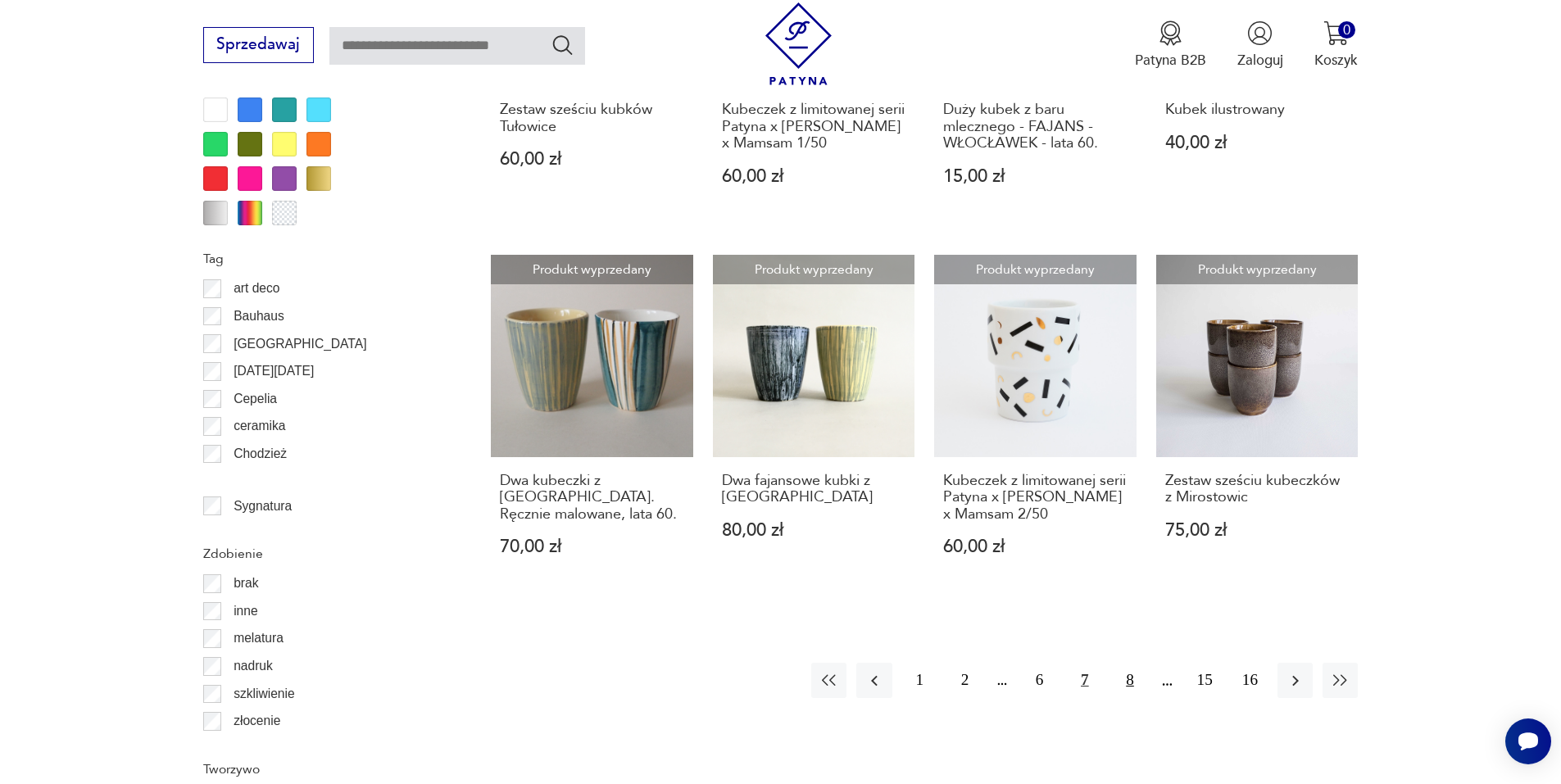
click at [1126, 677] on button "8" at bounding box center [1129, 680] width 35 height 35
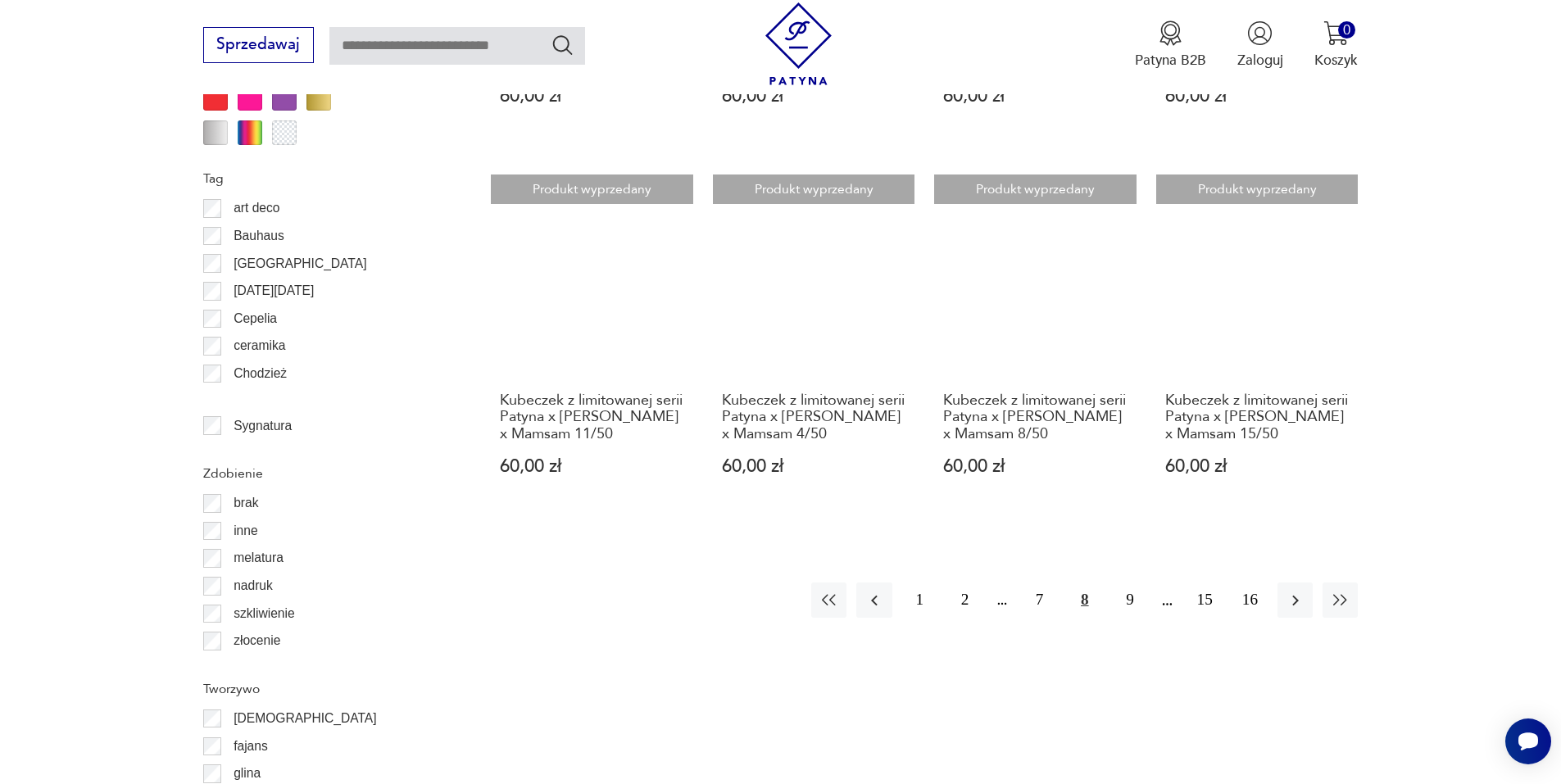
scroll to position [1939, 0]
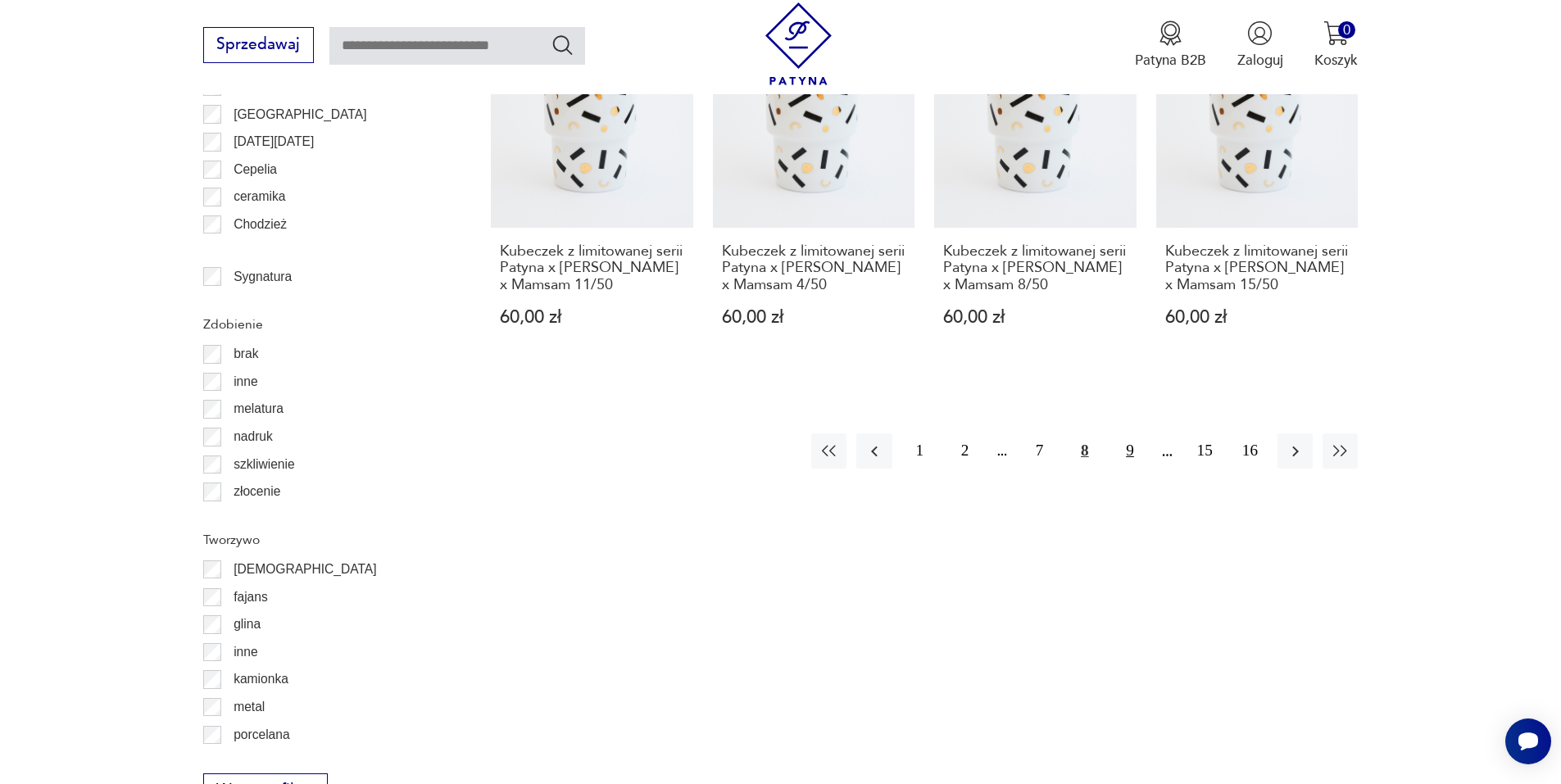
click at [1127, 469] on button "9" at bounding box center [1129, 450] width 35 height 35
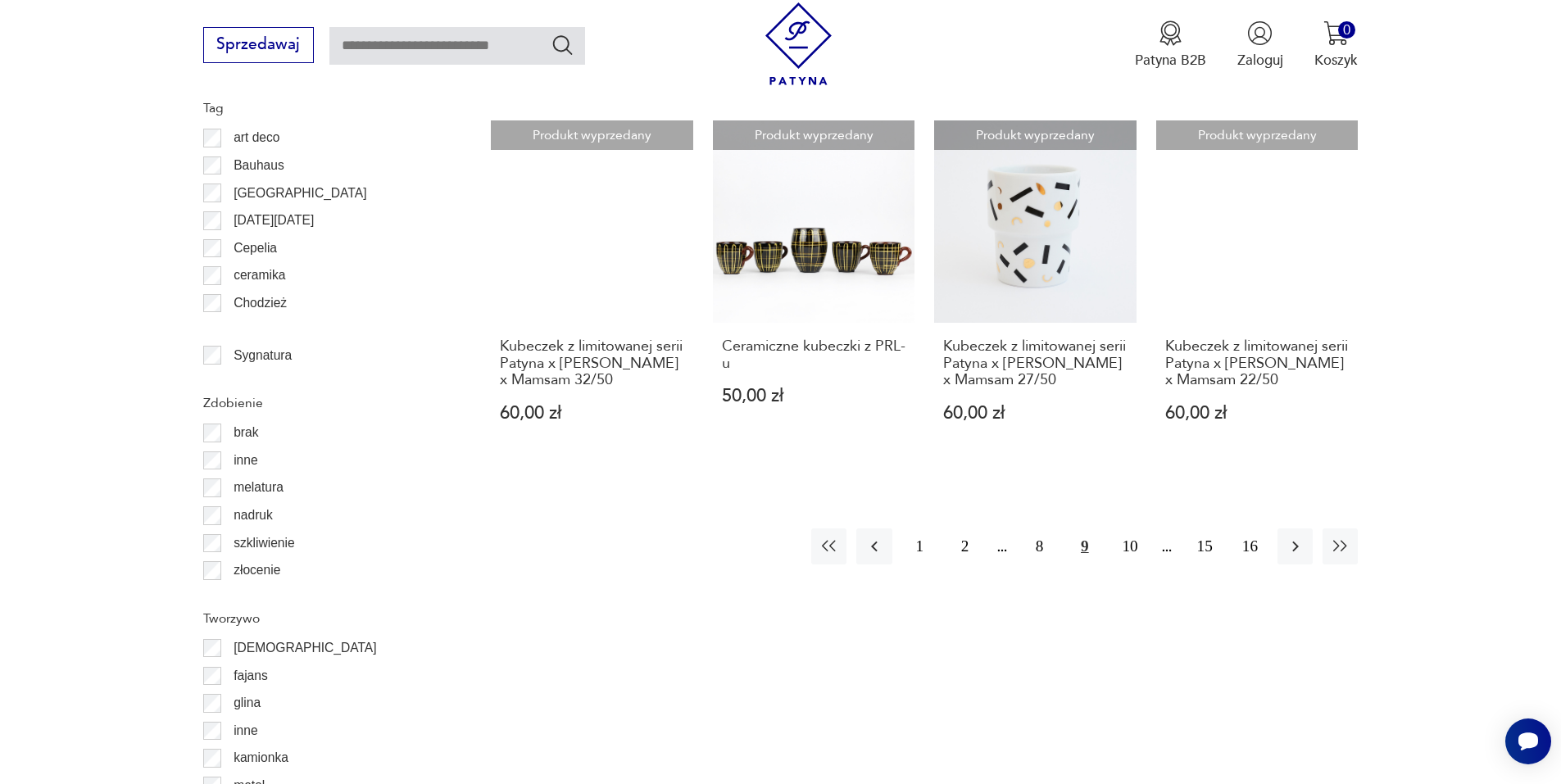
scroll to position [2020, 0]
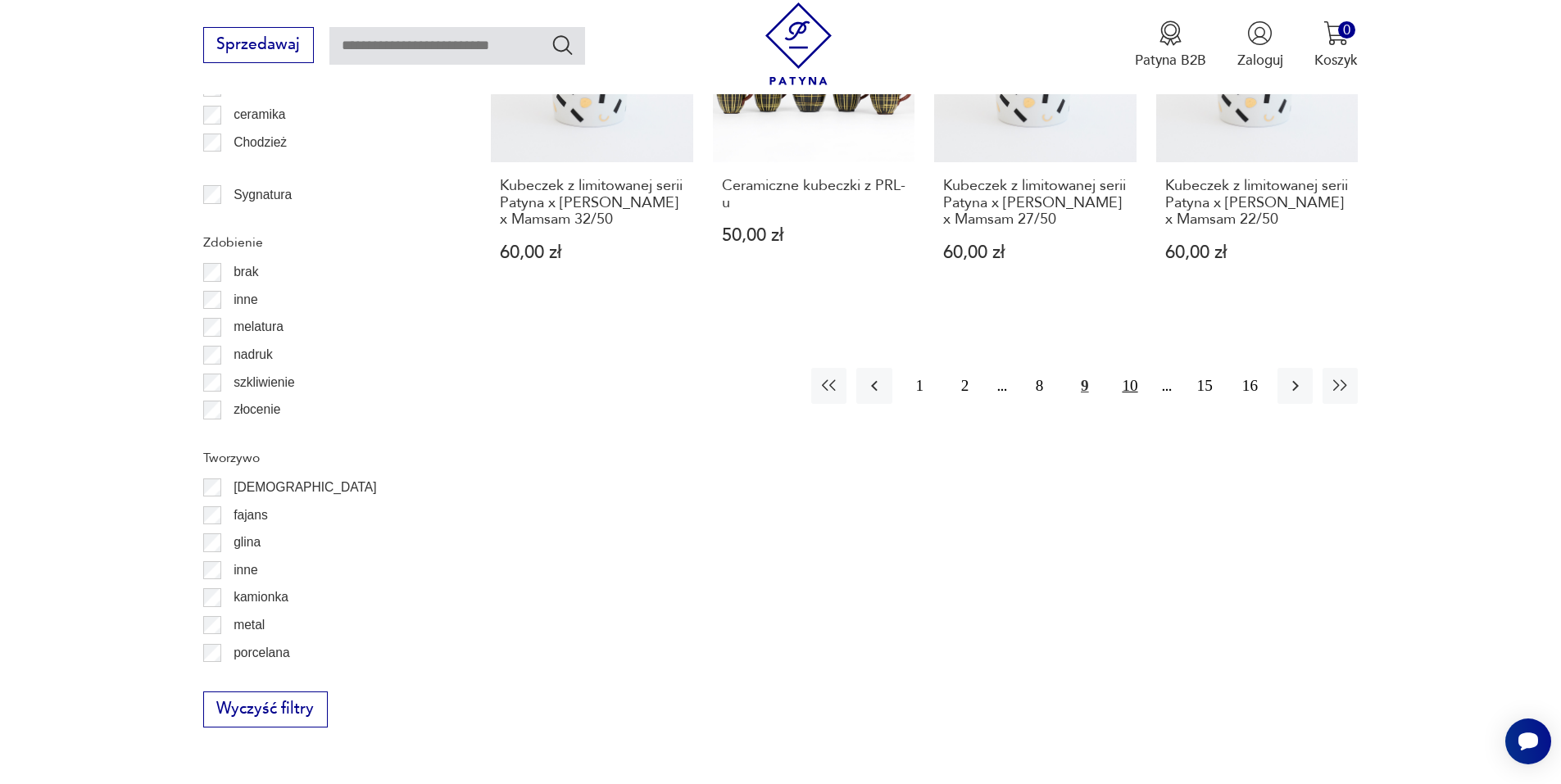
click at [1127, 403] on button "10" at bounding box center [1129, 385] width 35 height 35
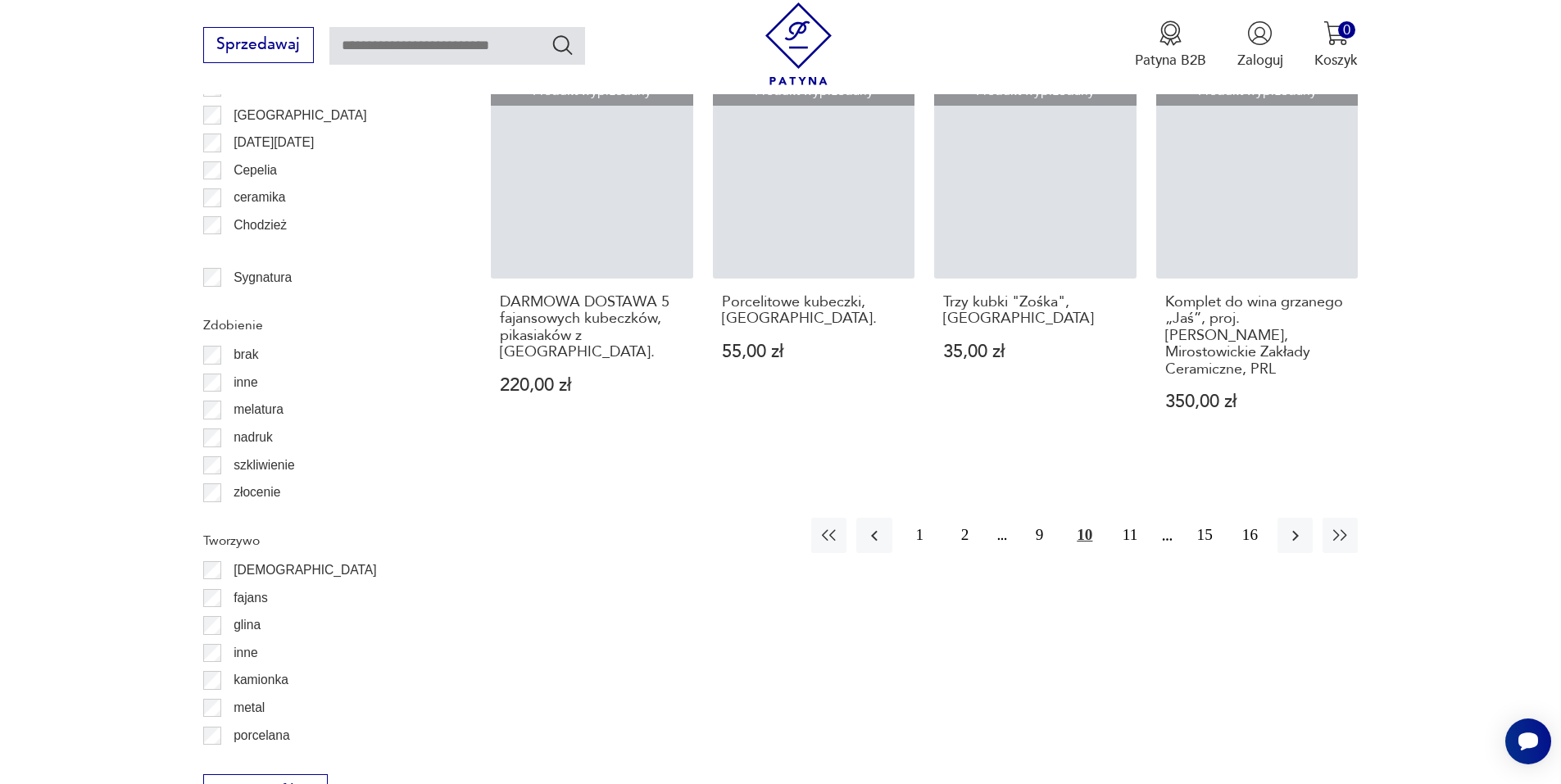
scroll to position [1939, 0]
click at [1127, 517] on button "11" at bounding box center [1129, 534] width 35 height 35
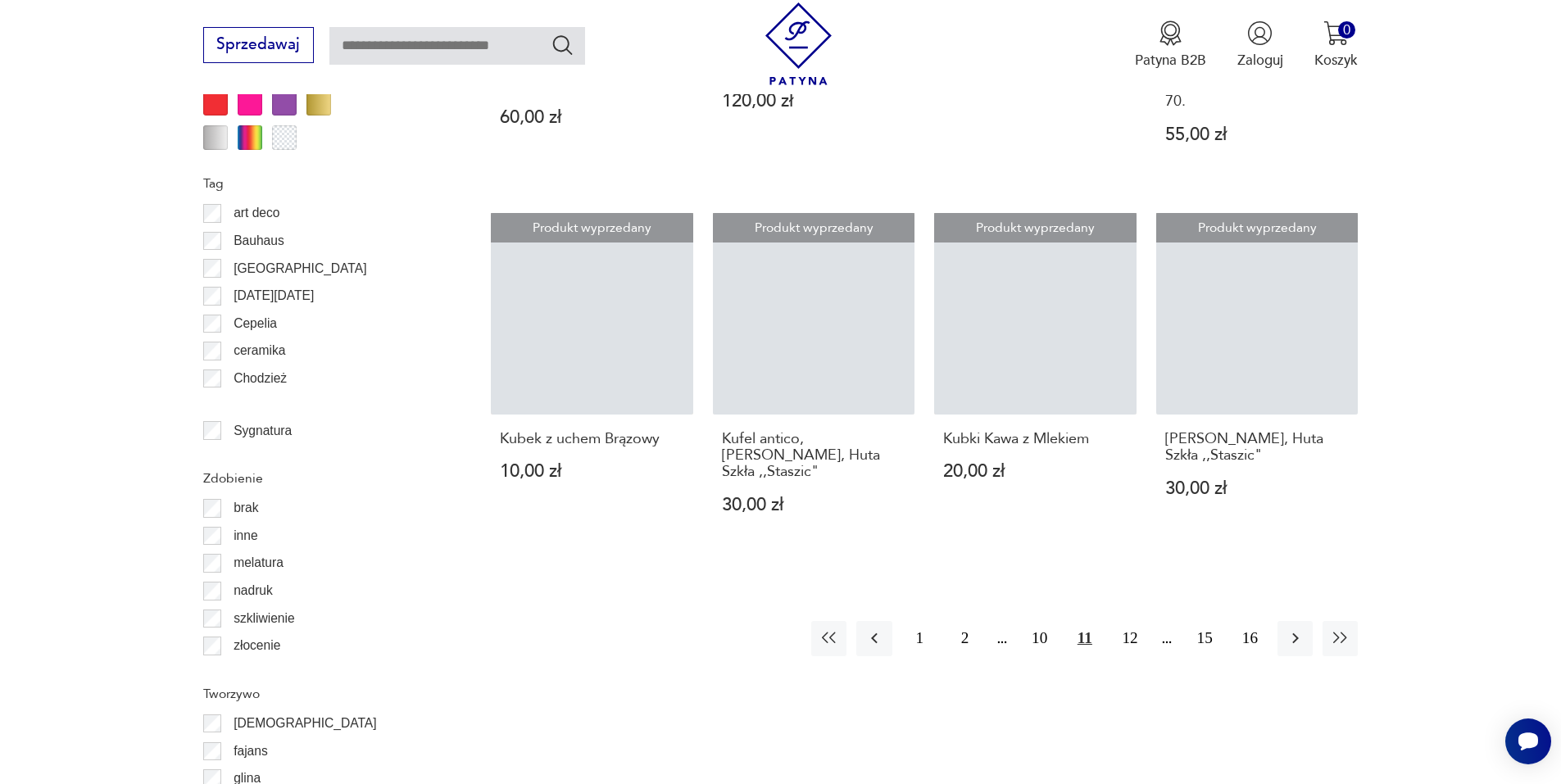
scroll to position [1939, 0]
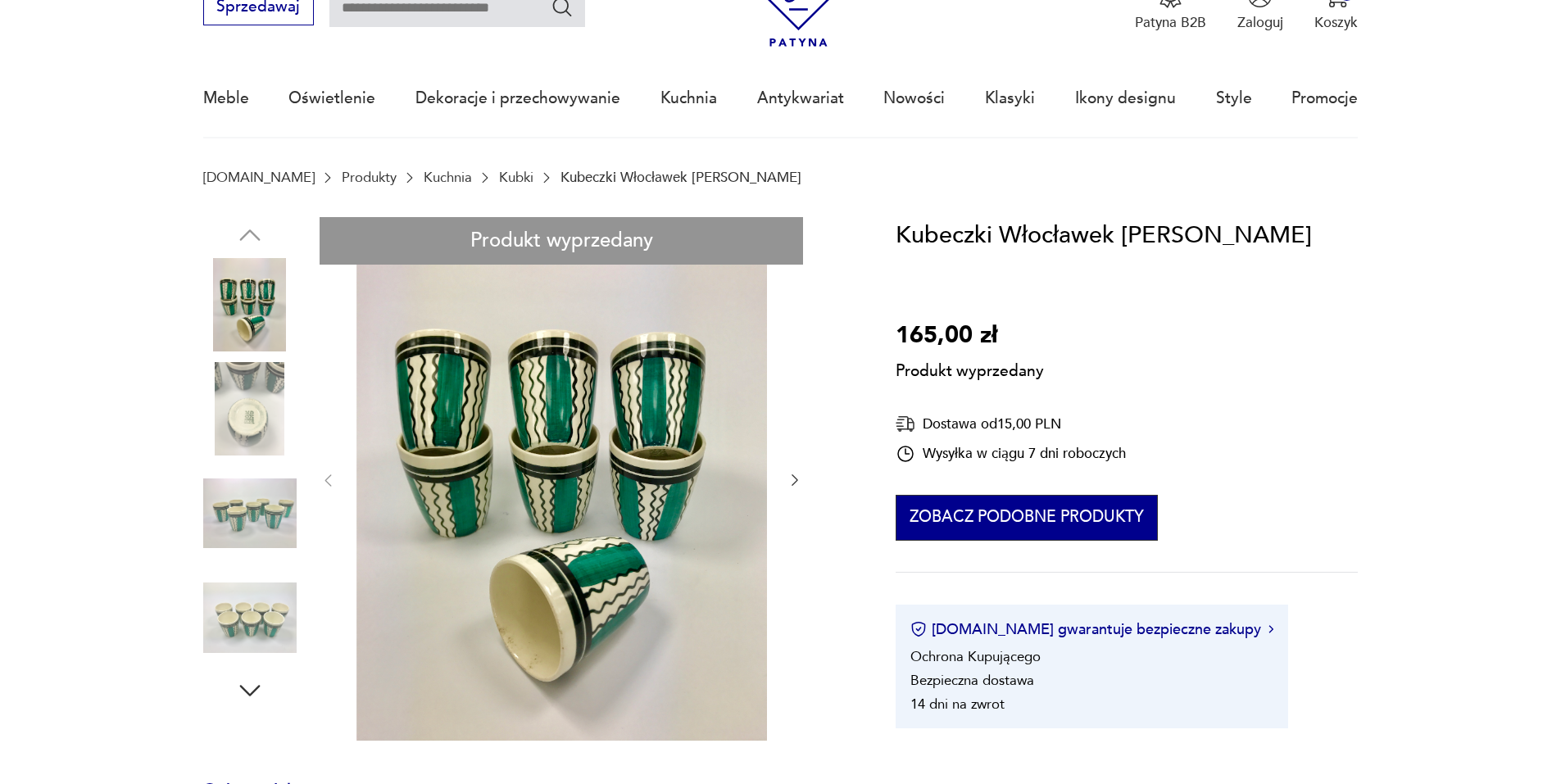
click at [1007, 515] on button "Zobacz podobne produkty" at bounding box center [1026, 518] width 261 height 46
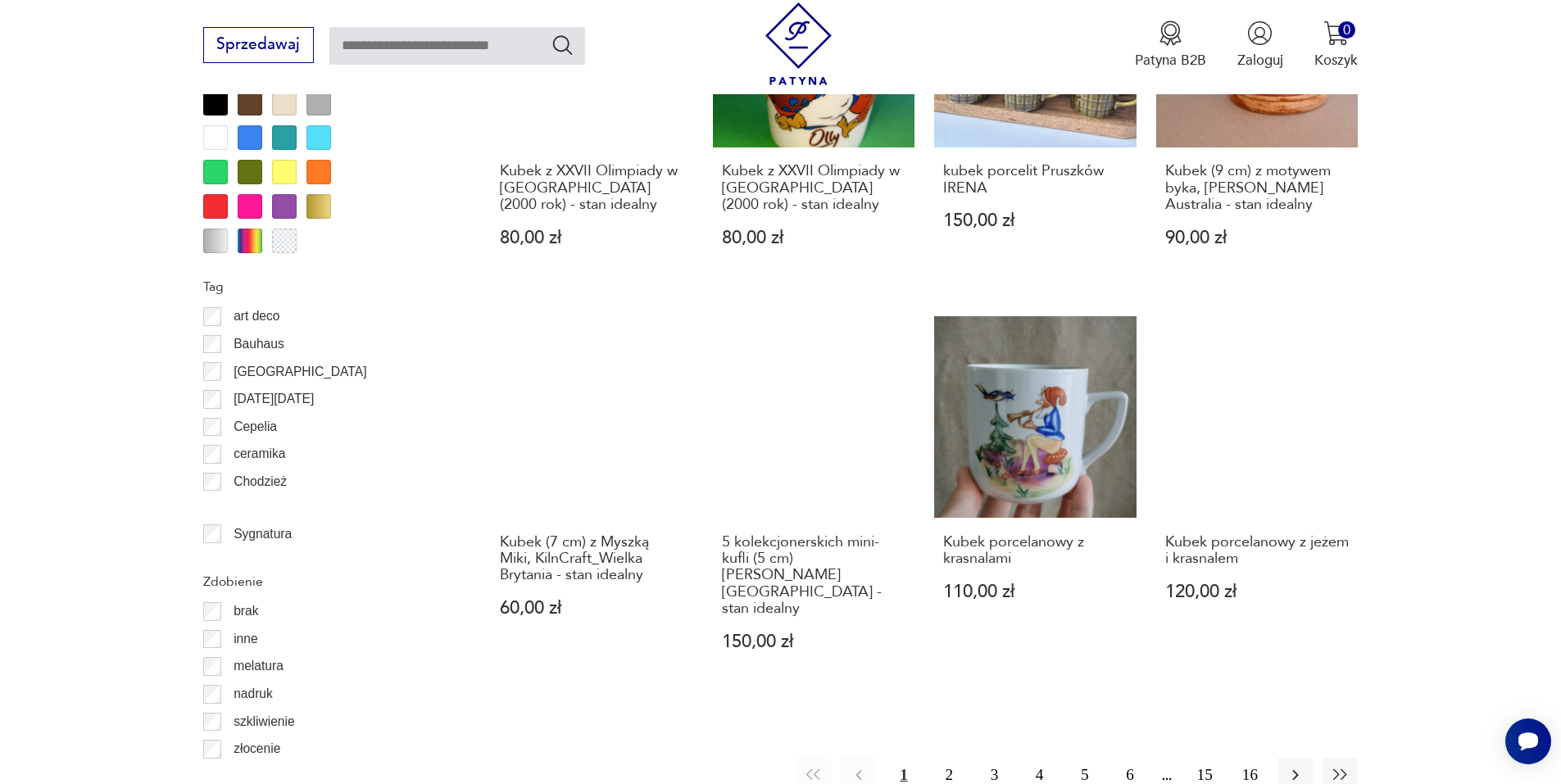
scroll to position [1856, 0]
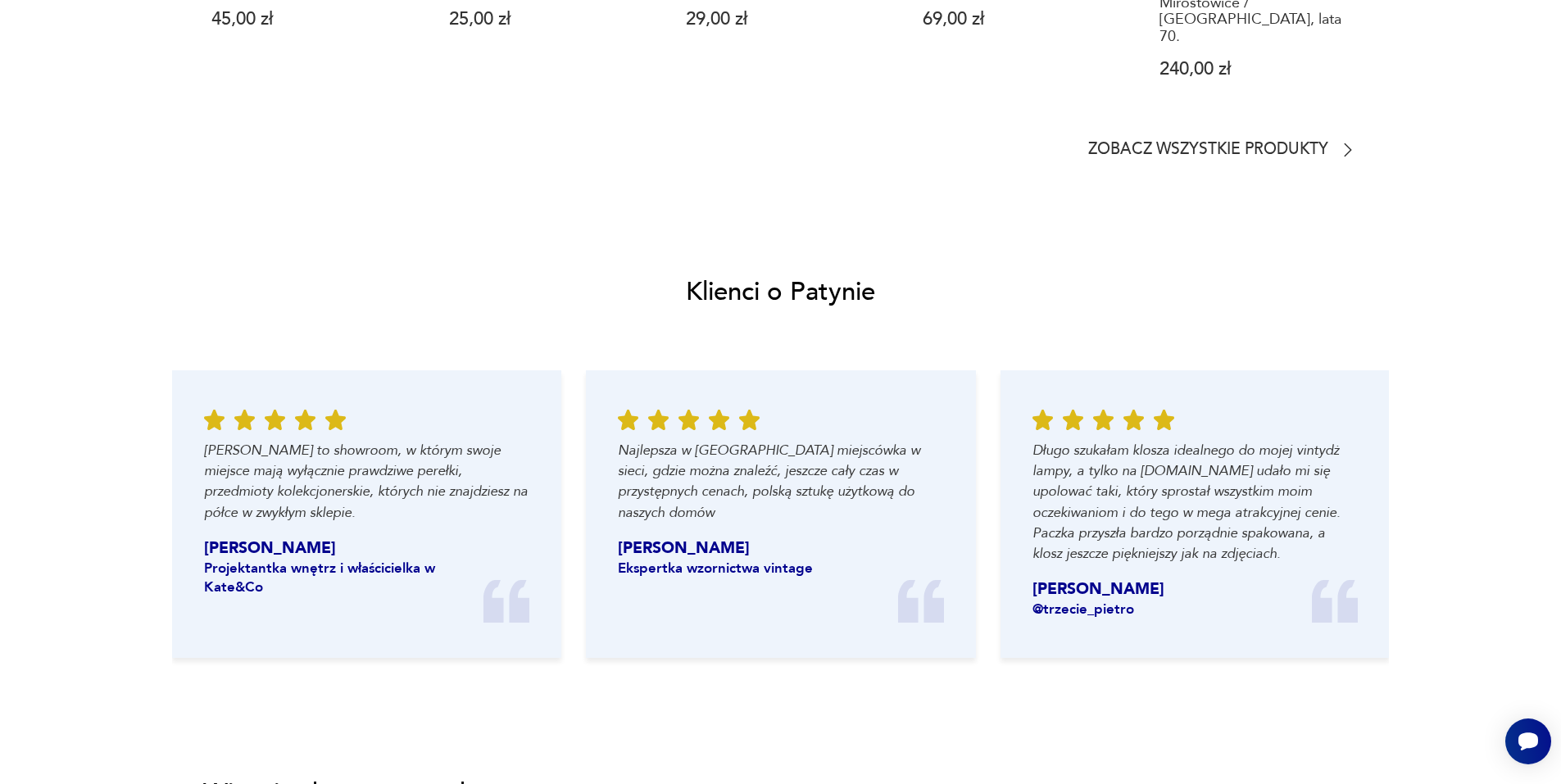
scroll to position [82, 0]
